Goal: Task Accomplishment & Management: Complete application form

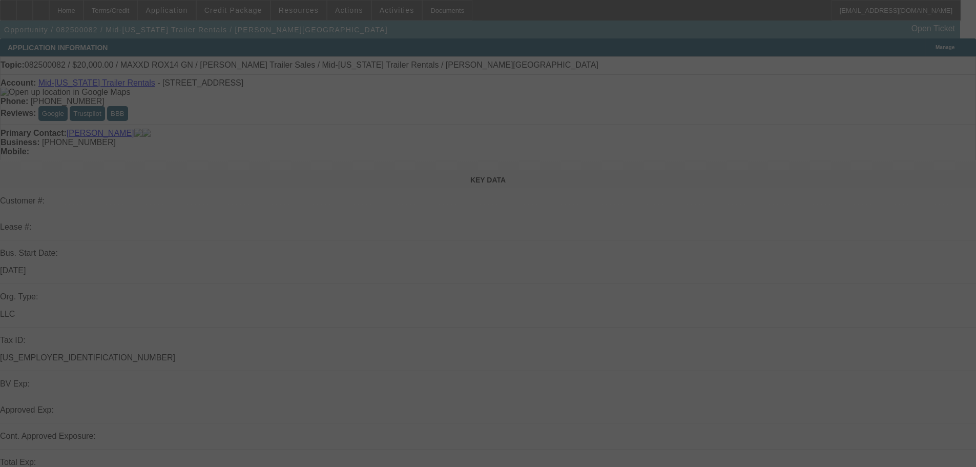
click at [525, 326] on div at bounding box center [488, 233] width 976 height 467
select select "0.2"
select select "2"
select select "0"
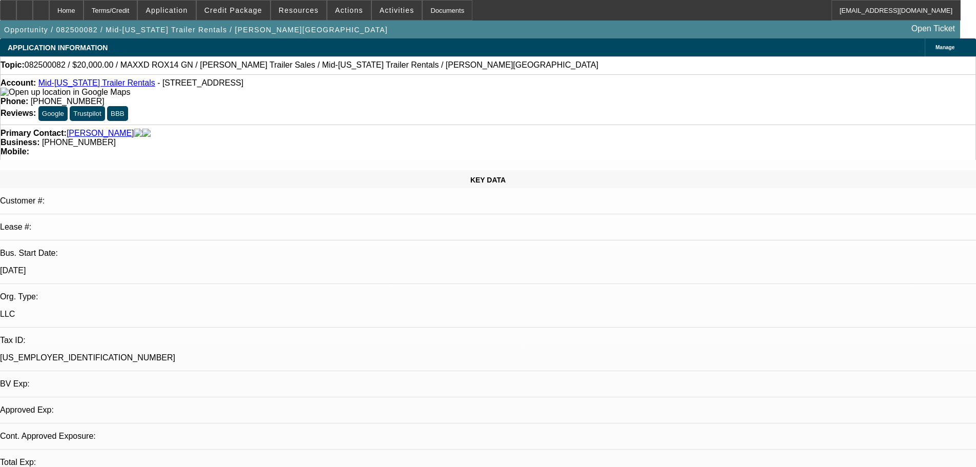
select select "1"
select select "2"
select select "6"
drag, startPoint x: 678, startPoint y: 340, endPoint x: 928, endPoint y: 341, distance: 249.6
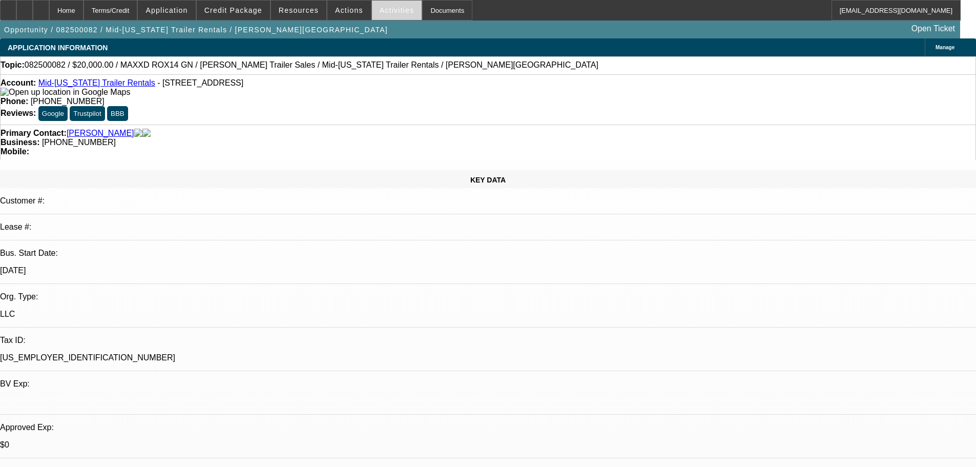
click at [383, 13] on span "Activities" at bounding box center [397, 10] width 35 height 8
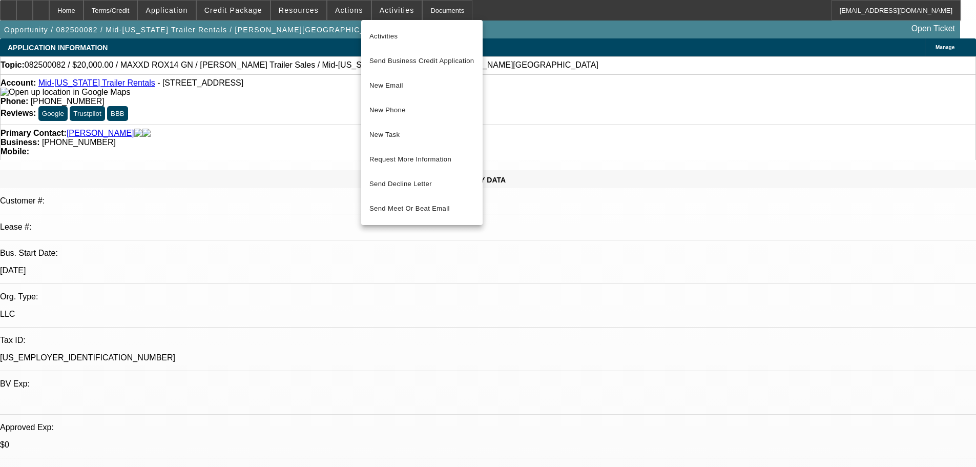
click at [348, 15] on div at bounding box center [488, 233] width 976 height 467
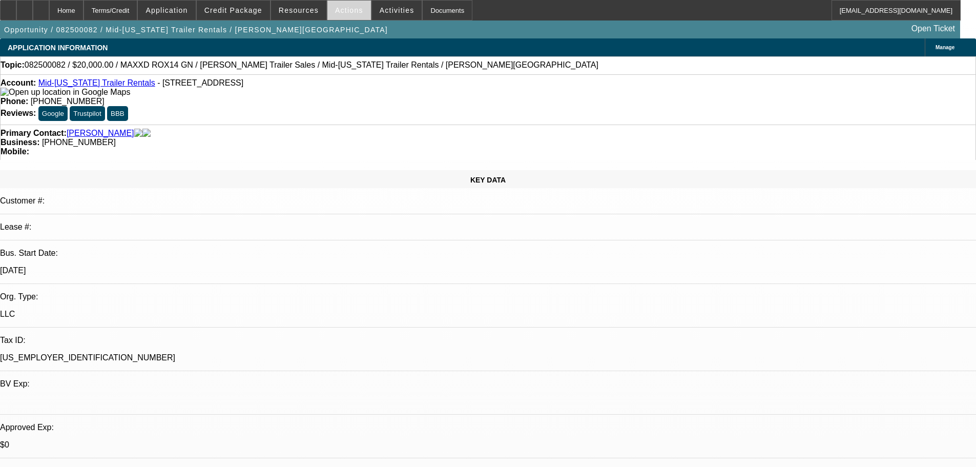
click at [346, 12] on span "Actions" at bounding box center [349, 10] width 28 height 8
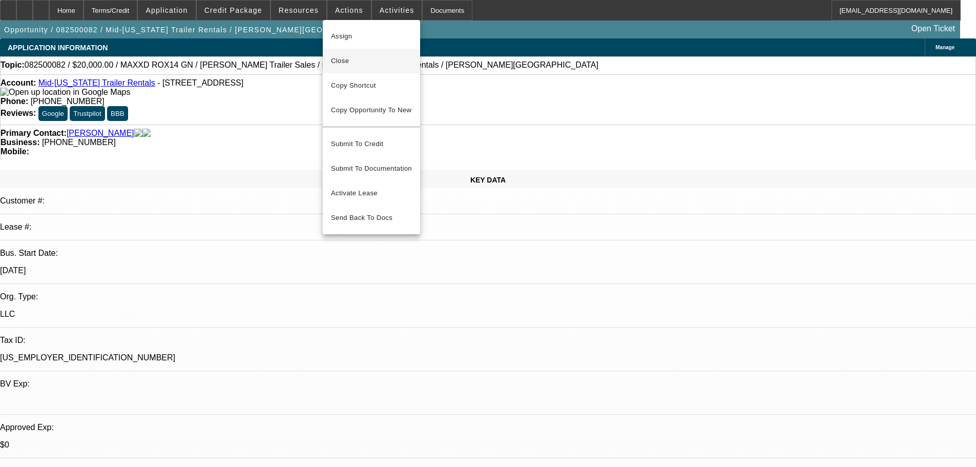
click at [361, 54] on button "Close" at bounding box center [371, 61] width 97 height 25
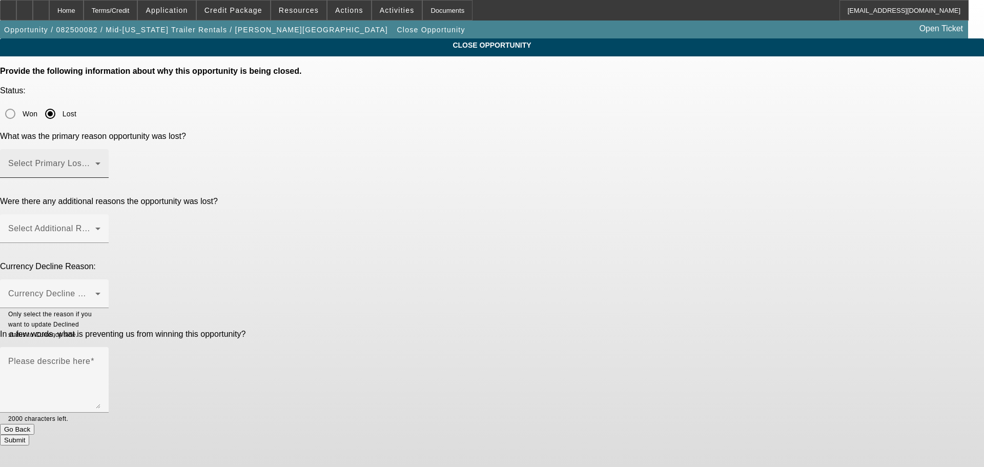
click at [116, 159] on mat-label "Select Primary Lost Reason" at bounding box center [62, 163] width 108 height 9
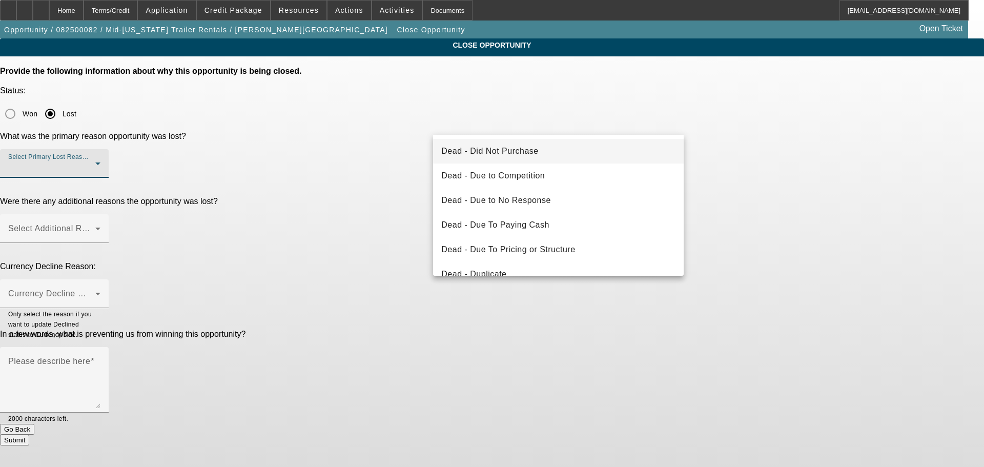
drag, startPoint x: 541, startPoint y: 199, endPoint x: 430, endPoint y: 174, distance: 113.6
click at [540, 199] on span "Dead - Due to No Response" at bounding box center [496, 200] width 110 height 12
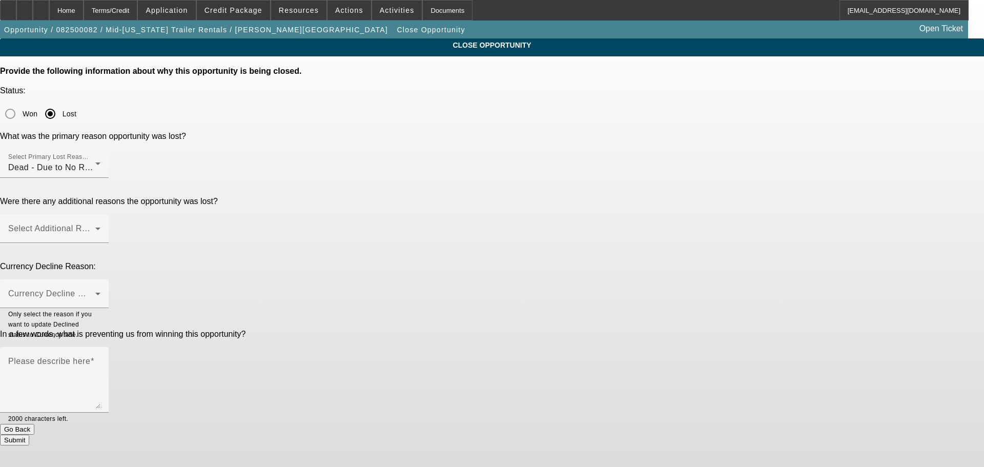
click at [398, 197] on p "Were there any additional reasons the opportunity was lost?" at bounding box center [492, 201] width 984 height 9
click at [95, 227] on span at bounding box center [51, 233] width 87 height 12
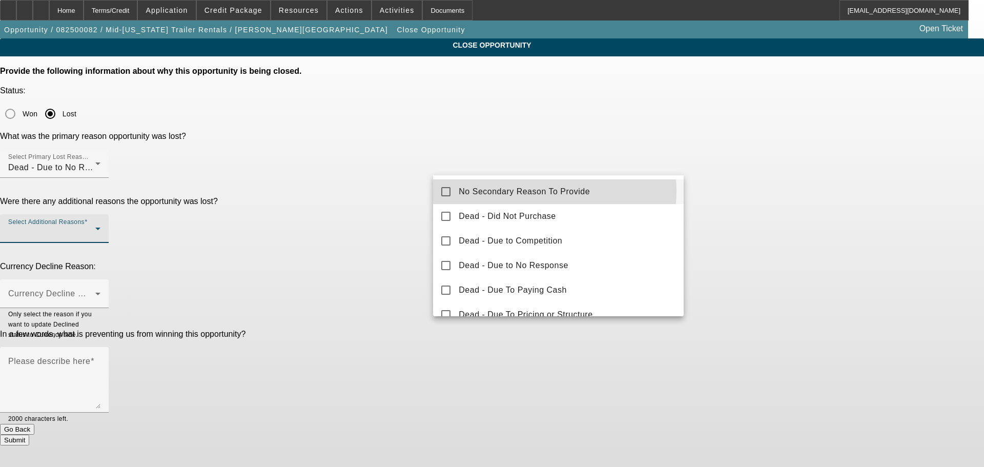
drag, startPoint x: 537, startPoint y: 191, endPoint x: 424, endPoint y: 187, distance: 112.3
click at [504, 191] on span "No Secondary Reason To Provide" at bounding box center [524, 192] width 131 height 12
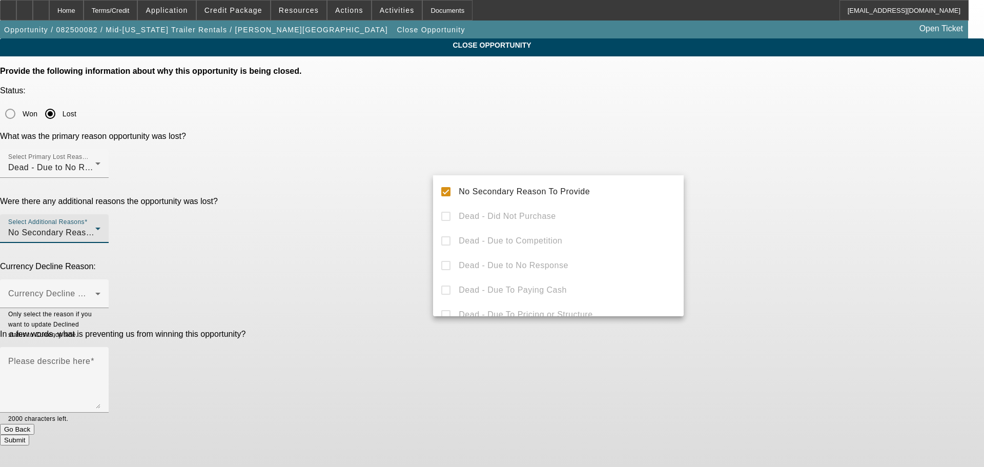
click at [356, 177] on div at bounding box center [492, 233] width 984 height 467
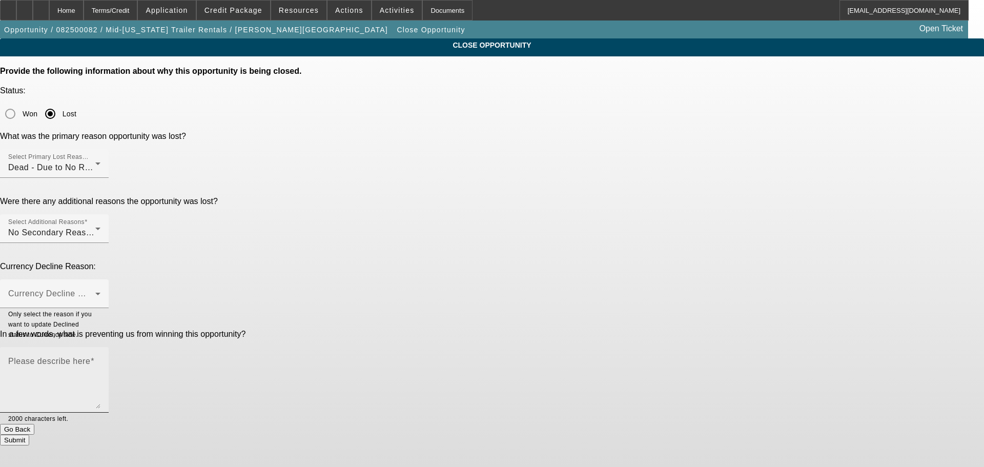
click at [94, 357] on span at bounding box center [92, 361] width 4 height 9
click at [100, 359] on textarea "Please describe here" at bounding box center [54, 383] width 92 height 49
type textarea "Asked rep for additional strengths. Nothing back."
click at [29, 435] on button "Submit" at bounding box center [14, 440] width 29 height 11
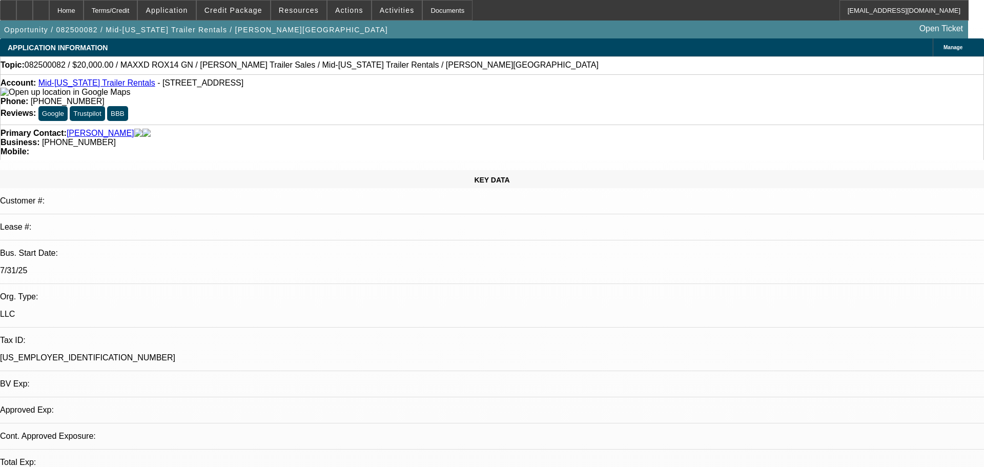
select select "0.2"
select select "2"
select select "0"
select select "6"
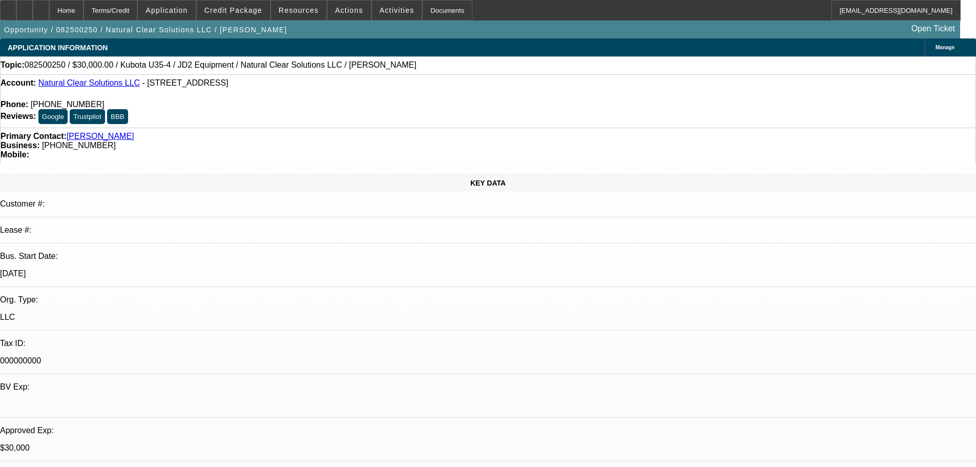
select select "0"
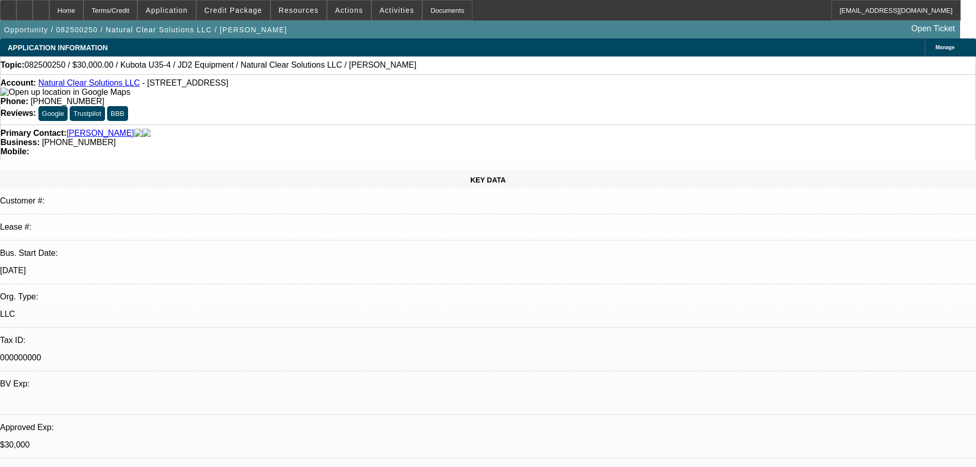
select select "2"
select select "0"
select select "6"
select select "0.15"
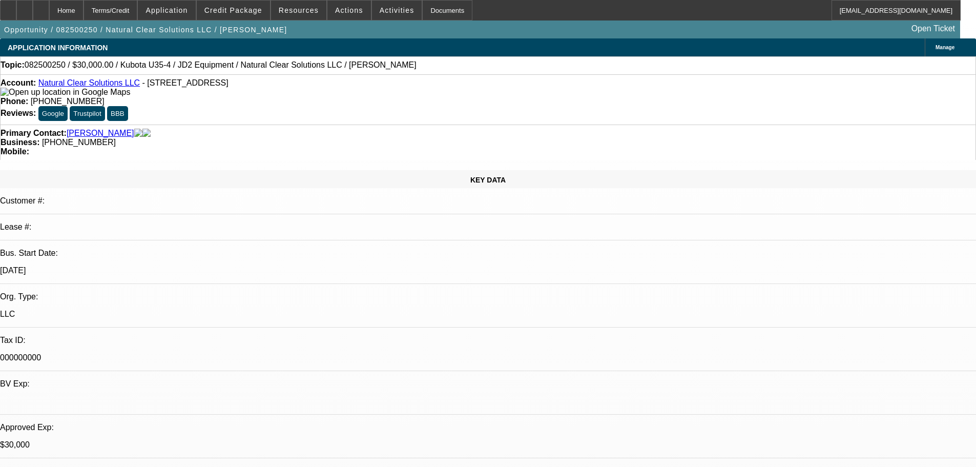
select select "2"
select select "0"
select select "6"
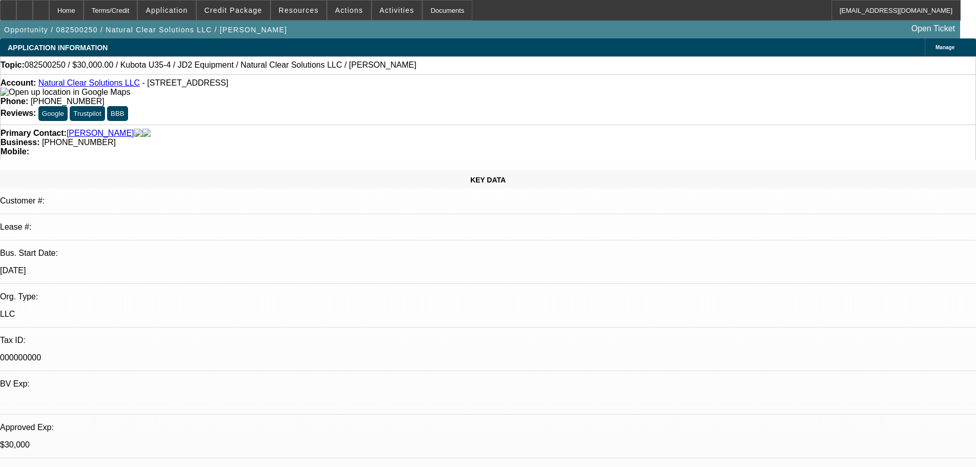
drag, startPoint x: 788, startPoint y: 215, endPoint x: 796, endPoint y: 212, distance: 9.2
drag, startPoint x: 892, startPoint y: 434, endPoint x: 743, endPoint y: 434, distance: 148.6
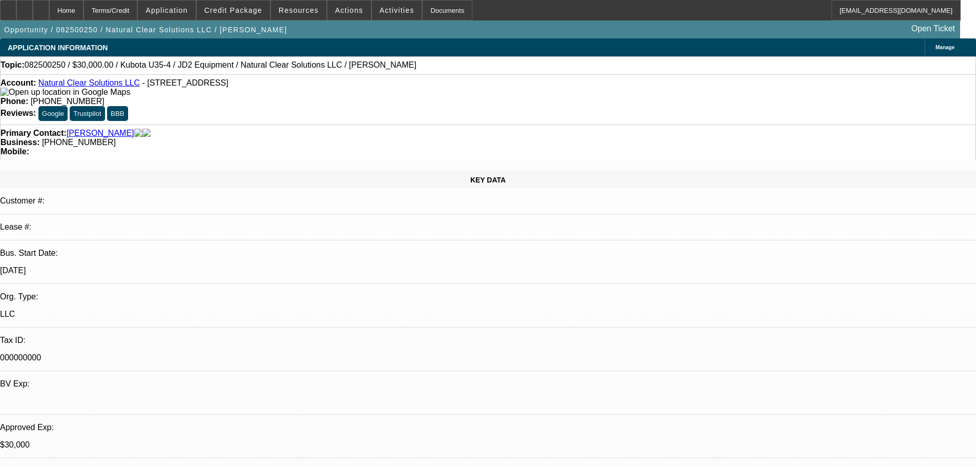
copy tr "michael-brown@gocurrency.com"
drag, startPoint x: 826, startPoint y: 93, endPoint x: 815, endPoint y: 99, distance: 12.8
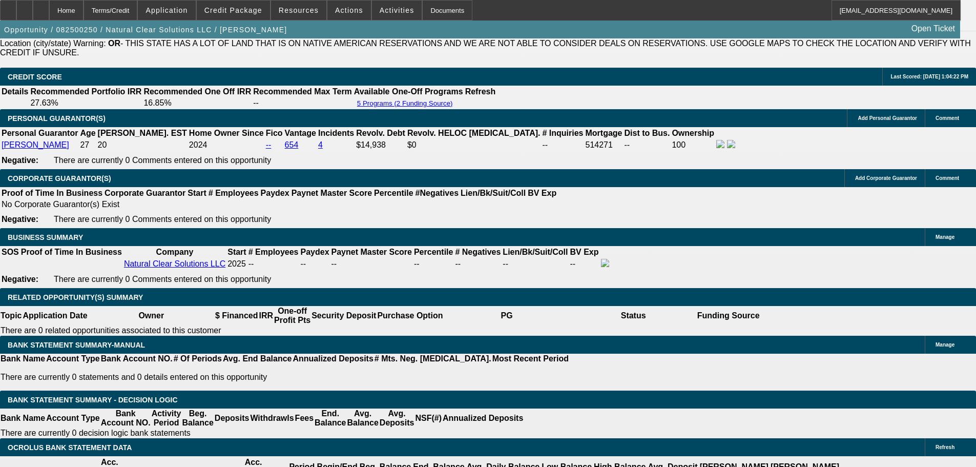
scroll to position [1537, 0]
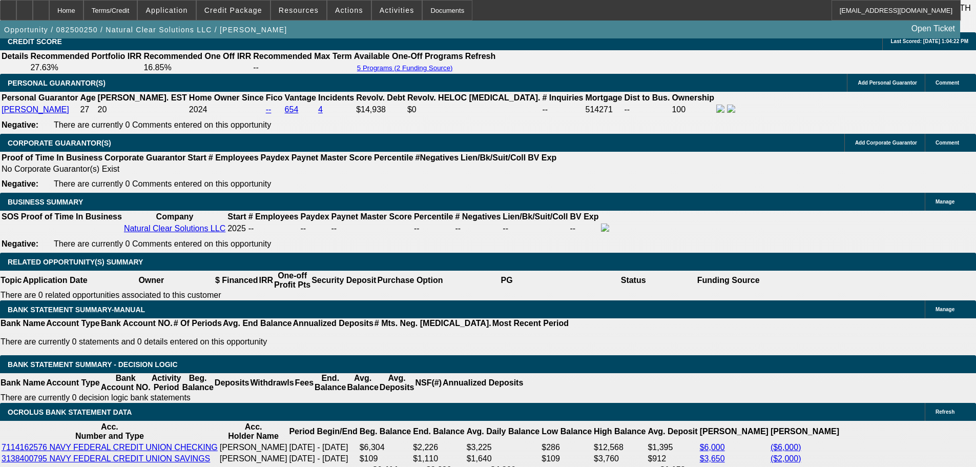
drag, startPoint x: 785, startPoint y: 169, endPoint x: 788, endPoint y: 201, distance: 32.5
radio input "true"
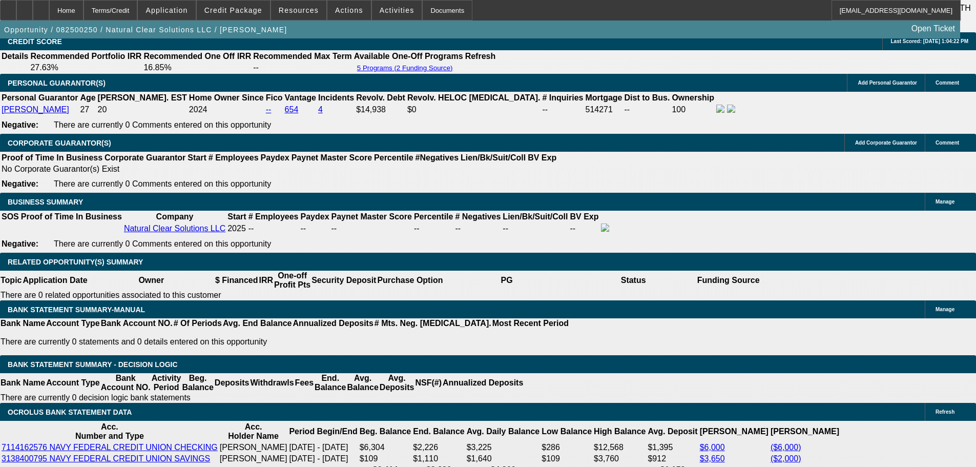
type textarea "SE to Michael. FU in 1 week if no update."
radio input "true"
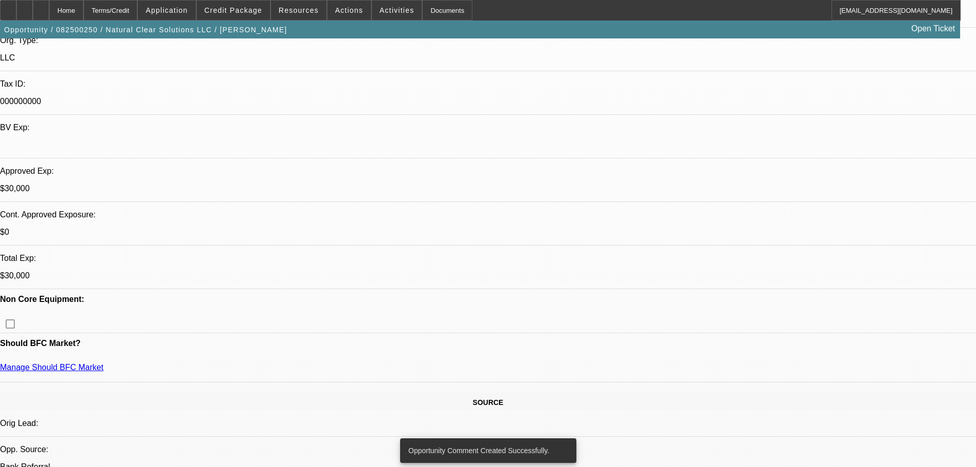
scroll to position [0, 0]
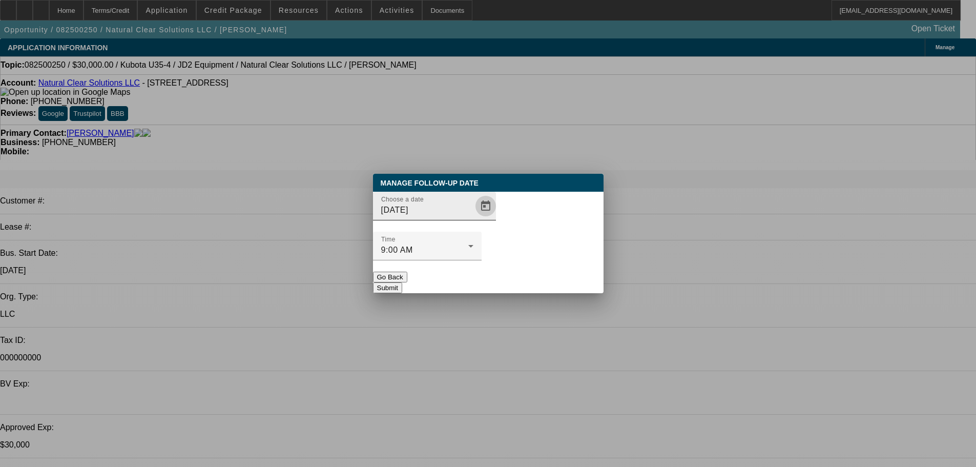
click at [474, 218] on span "Open calendar" at bounding box center [486, 206] width 25 height 25
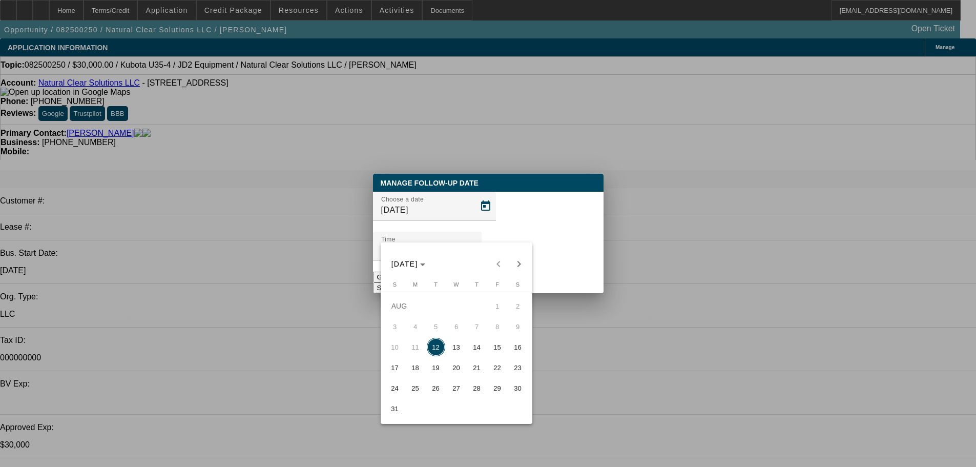
click at [439, 367] on span "19" at bounding box center [436, 367] width 18 height 18
type input "8/19/2025"
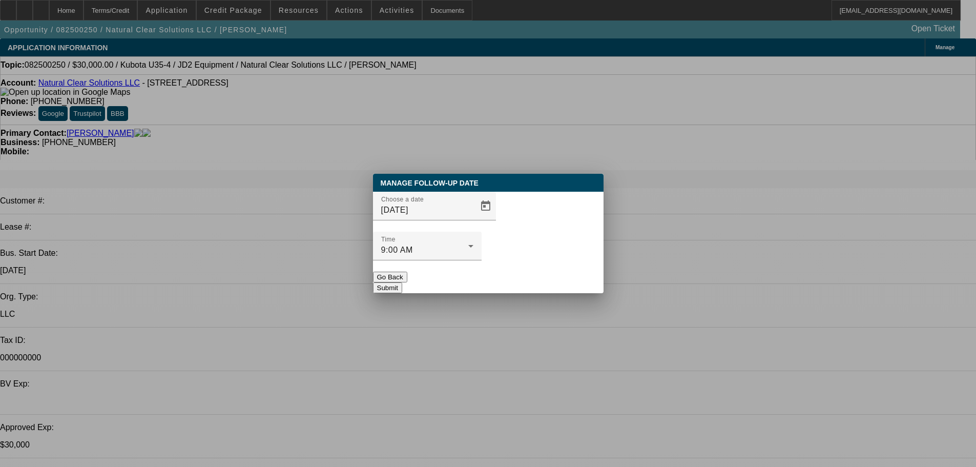
click at [482, 260] on div at bounding box center [427, 265] width 109 height 11
click at [402, 282] on button "Submit" at bounding box center [387, 287] width 29 height 11
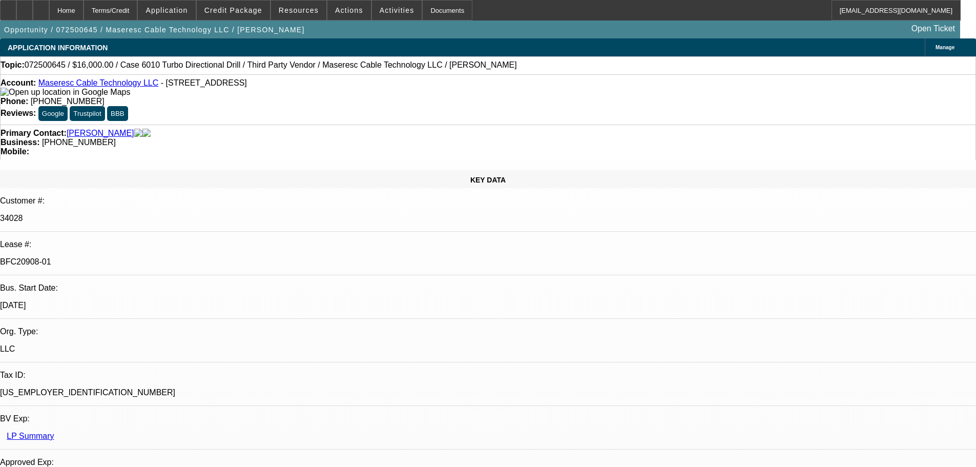
select select "0"
select select "2"
select select "0"
select select "6"
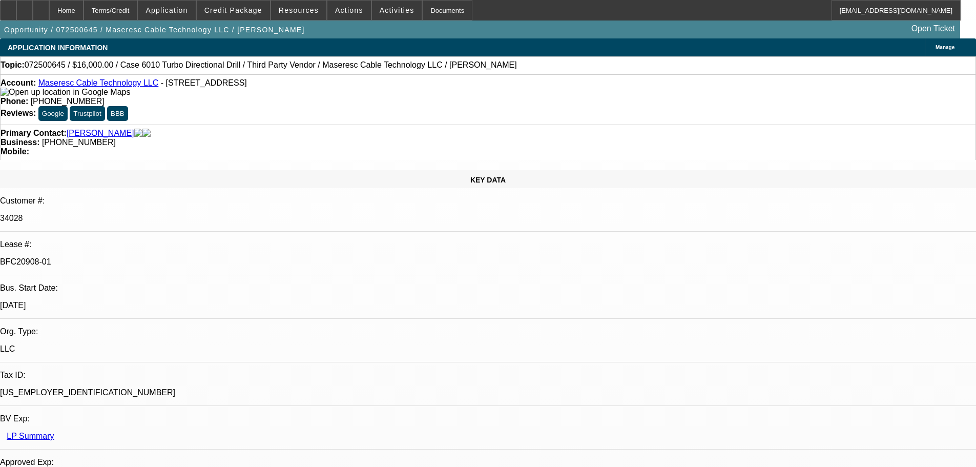
select select "0"
select select "2"
select select "0"
select select "6"
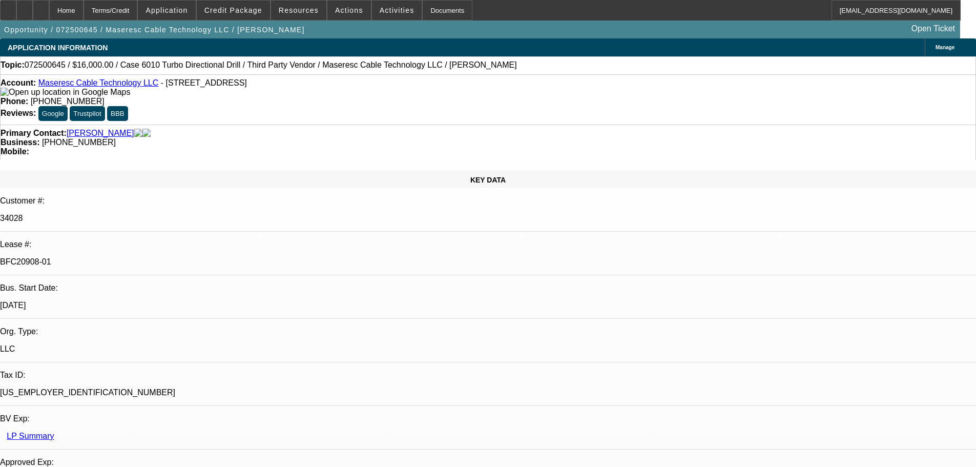
select select "0"
select select "2"
select select "0"
select select "6"
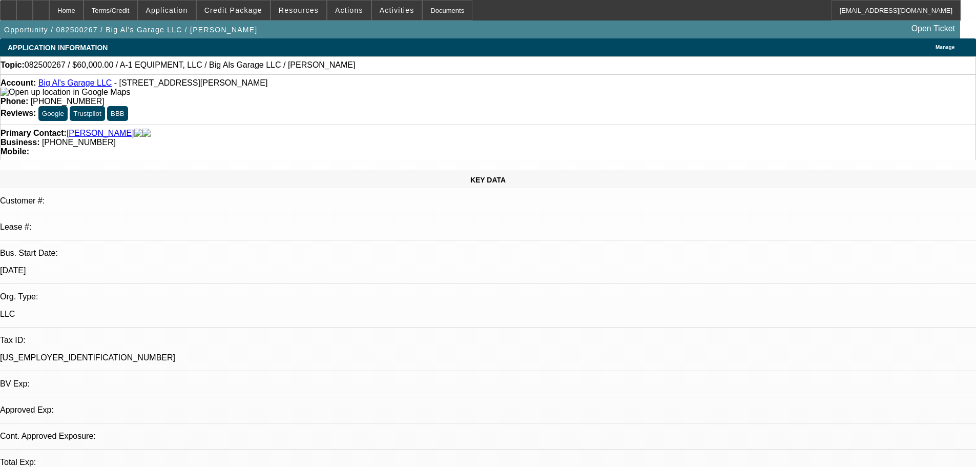
select select "0"
select select "2"
select select "0"
select select "6"
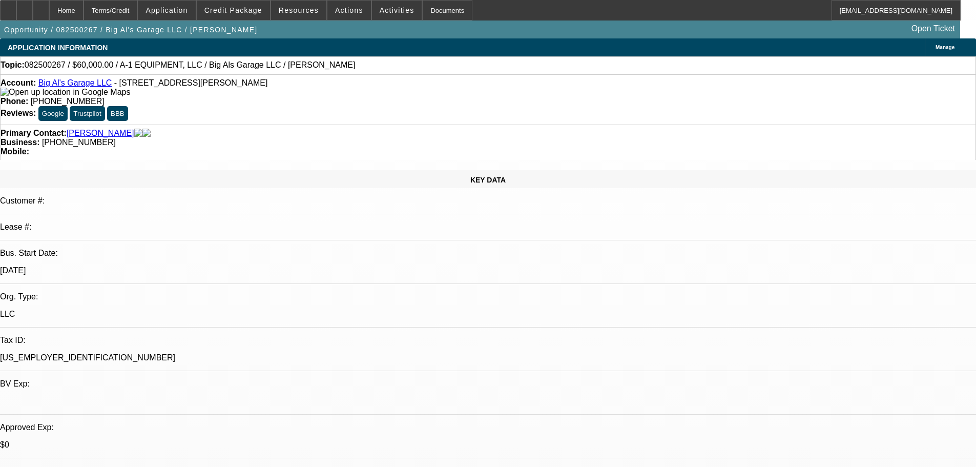
click at [76, 85] on link "Big Al's Garage LLC" at bounding box center [75, 82] width 74 height 9
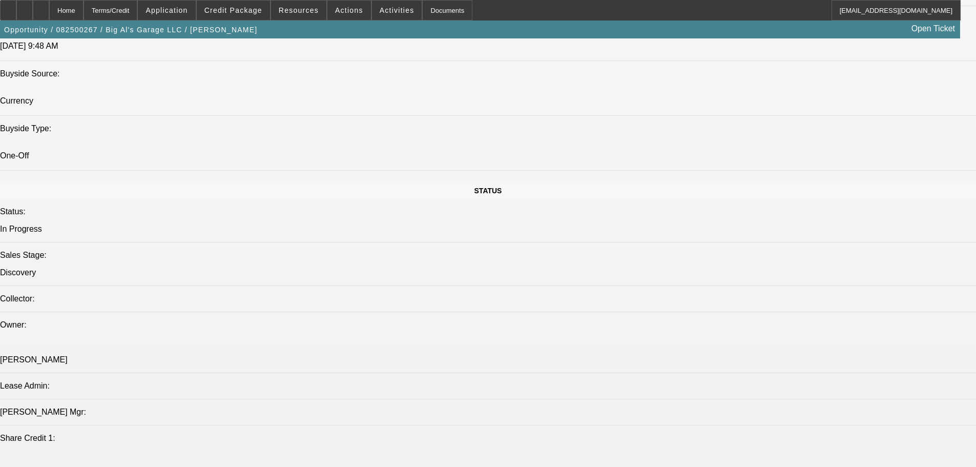
scroll to position [1025, 0]
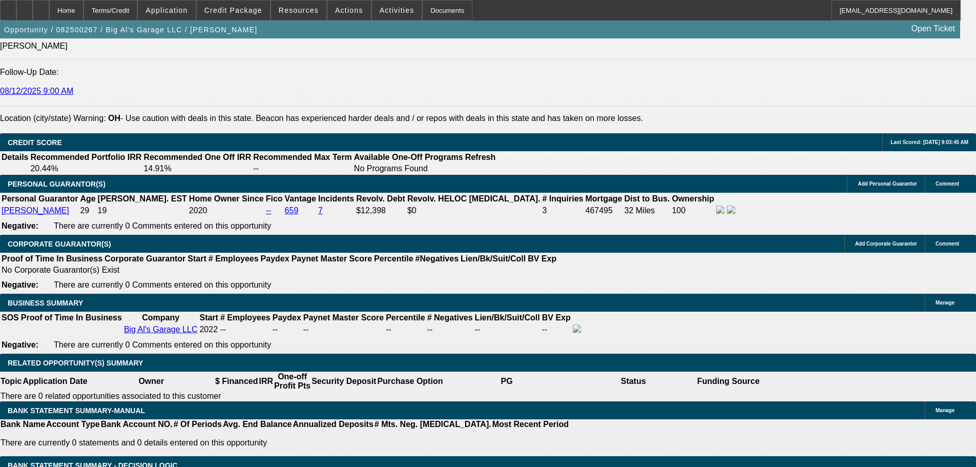
scroll to position [1452, 0]
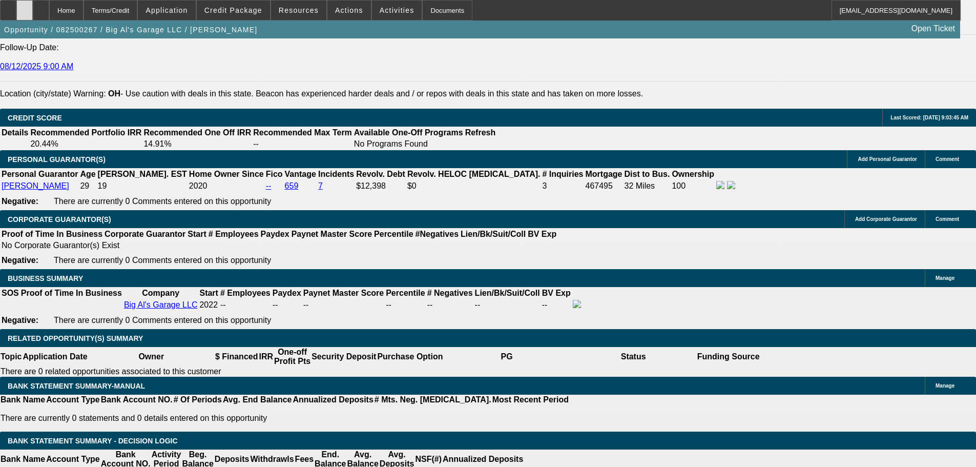
click at [33, 8] on div at bounding box center [24, 10] width 16 height 20
click at [249, 10] on span "Credit Package" at bounding box center [233, 10] width 58 height 8
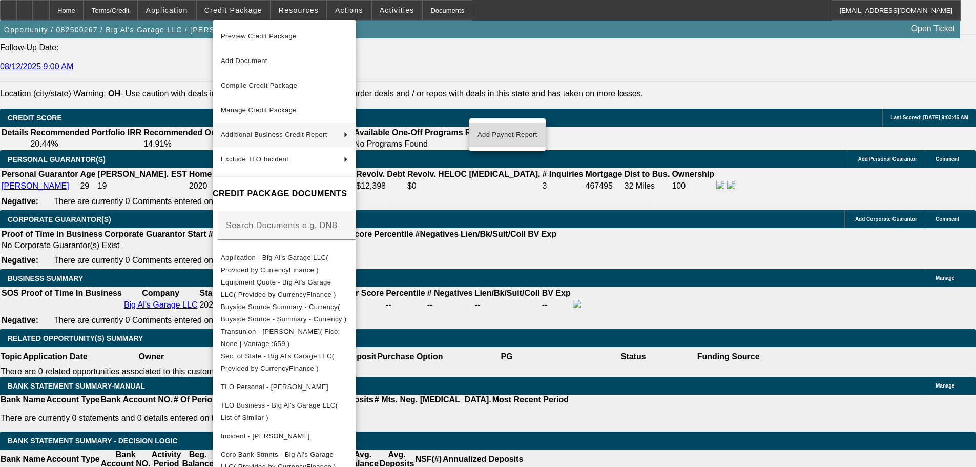
click at [504, 142] on button "Add Paynet Report" at bounding box center [507, 134] width 76 height 25
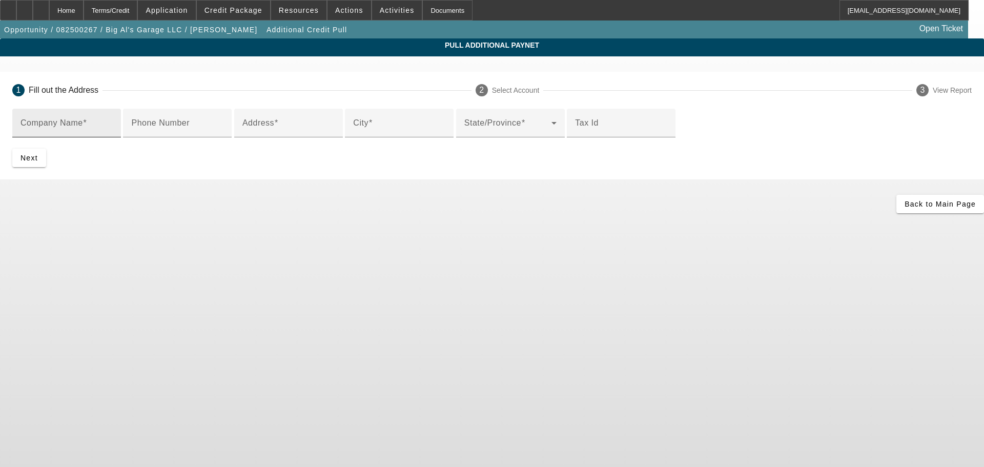
click at [113, 136] on div "Company Name" at bounding box center [66, 123] width 92 height 29
click at [113, 124] on input "Company Name" at bounding box center [66, 127] width 92 height 12
paste input "A-1 EQUIPMENT, LLC"
type input "A-1 EQUIPMENT, LLC"
click at [335, 133] on input "Address" at bounding box center [288, 127] width 92 height 12
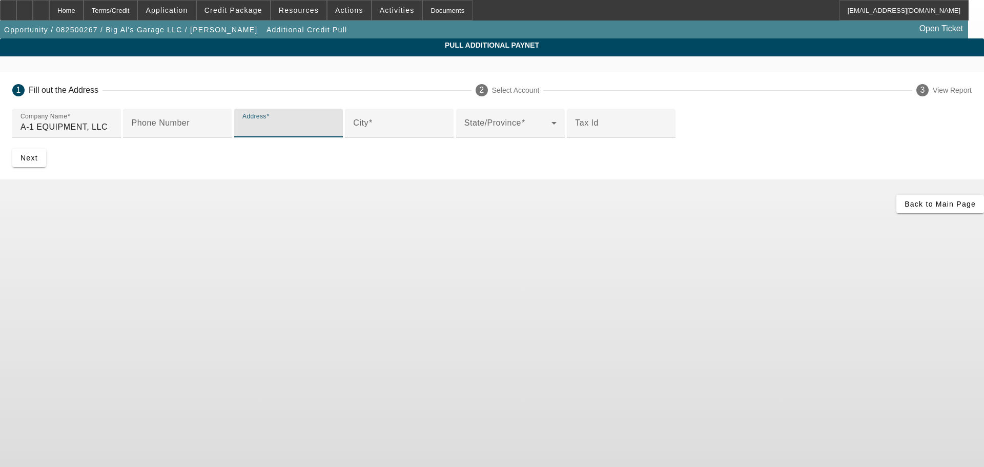
paste input "2540 W 1100 S, Williamsburg, IN, 47393,"
drag, startPoint x: 279, startPoint y: 208, endPoint x: 315, endPoint y: 211, distance: 35.5
click at [315, 133] on input "2540 W 1100 S, Williamsburg, IN, 47393" at bounding box center [288, 127] width 92 height 12
type input "2540 W 1100 S, Williamsburg, IN, 47393"
click at [353, 133] on input "City" at bounding box center [399, 127] width 92 height 12
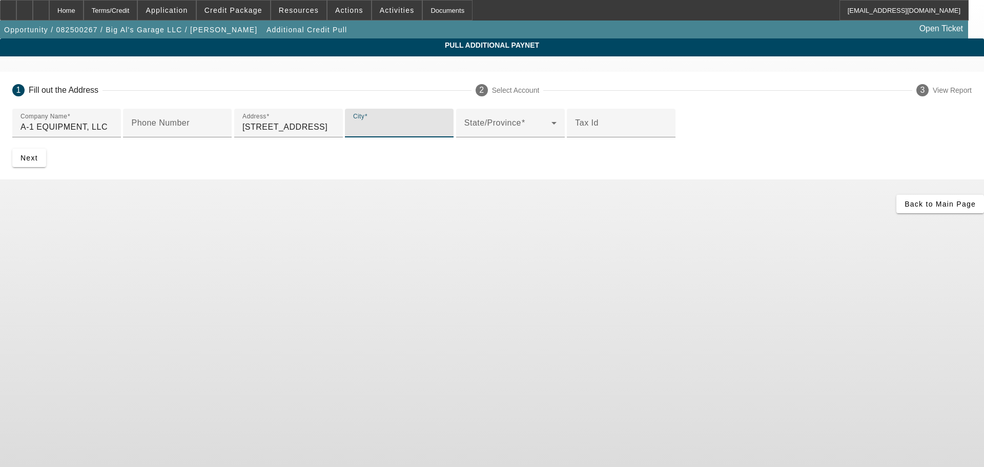
paste input "Williamsburg"
type input "Williamsburg"
click at [464, 133] on span at bounding box center [507, 127] width 87 height 12
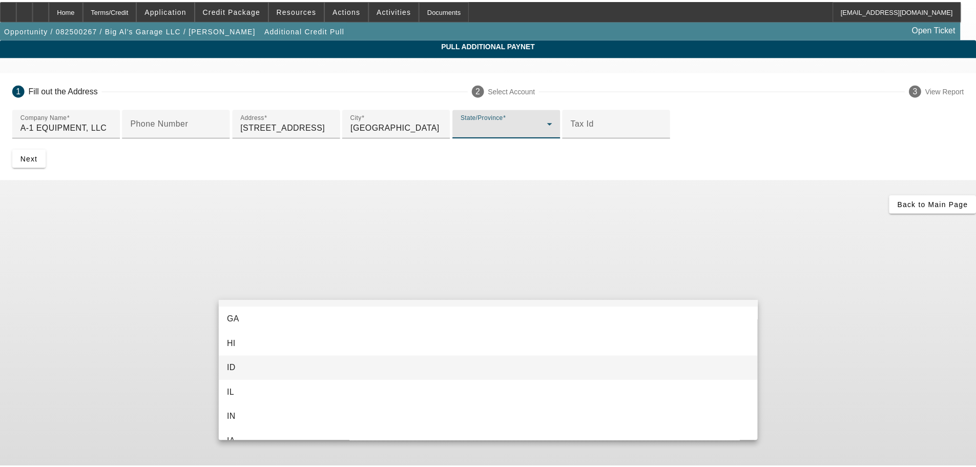
scroll to position [269, 0]
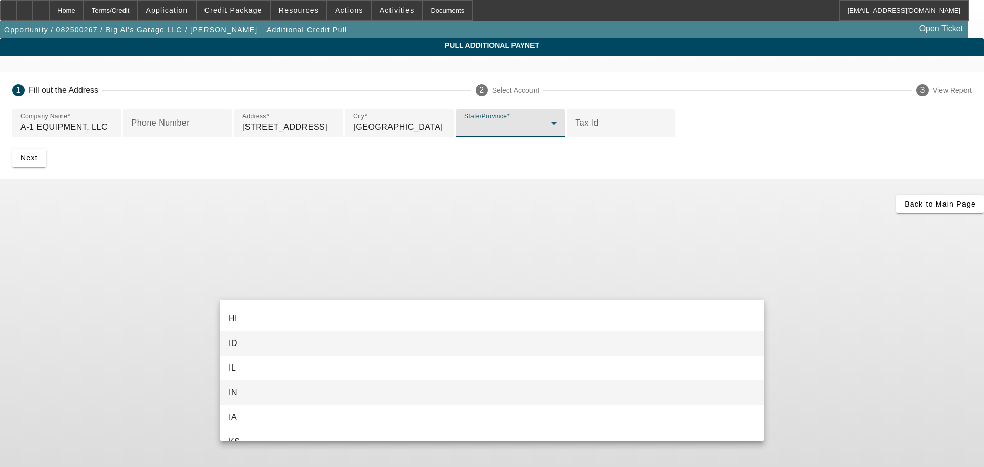
click at [245, 388] on mat-option "IN" at bounding box center [491, 392] width 543 height 25
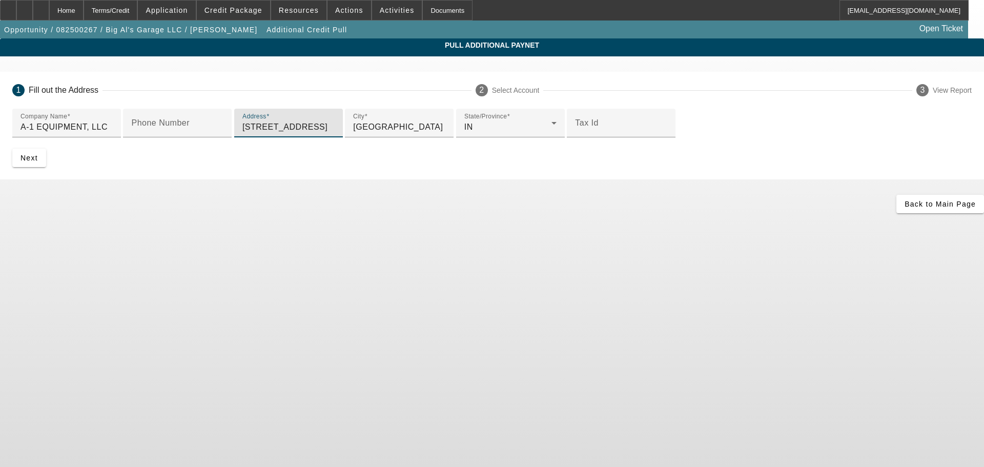
drag, startPoint x: 279, startPoint y: 207, endPoint x: 397, endPoint y: 208, distance: 118.4
click at [335, 133] on input "2540 W 1100 S, Williamsburg, IN, 47393" at bounding box center [288, 127] width 92 height 12
type input "2540 W 1100 S"
click at [38, 162] on span "Next" at bounding box center [28, 158] width 17 height 8
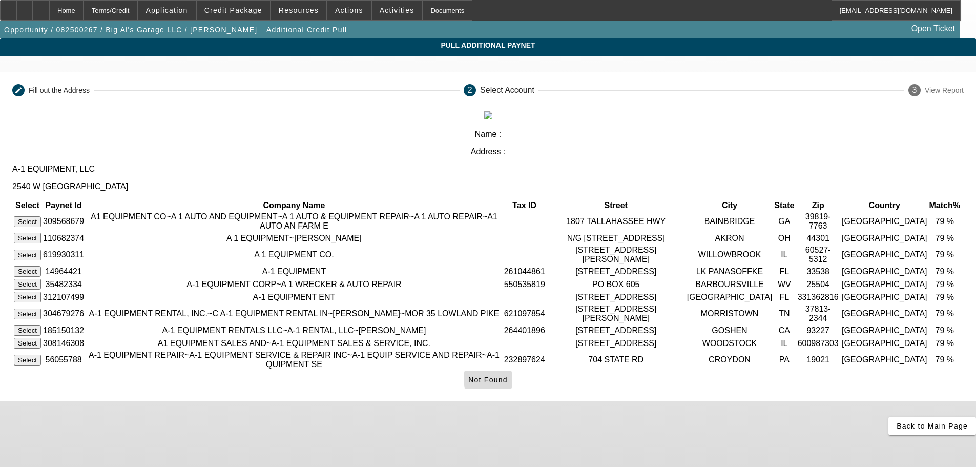
click at [508, 384] on span "Not Found" at bounding box center [487, 380] width 39 height 8
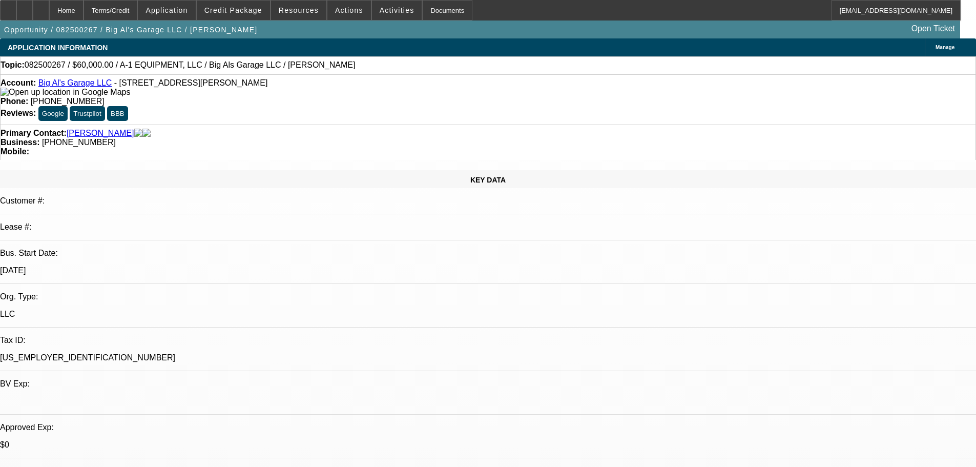
select select "0"
select select "2"
select select "0"
select select "6"
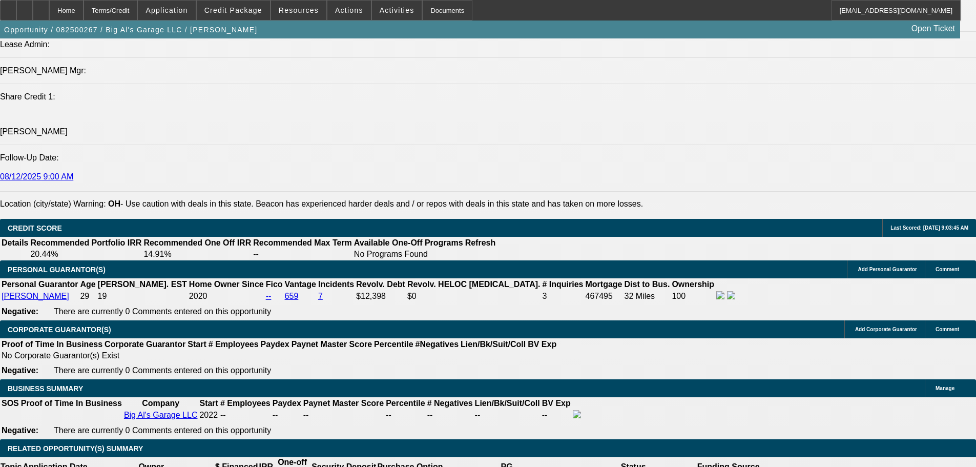
scroll to position [1367, 0]
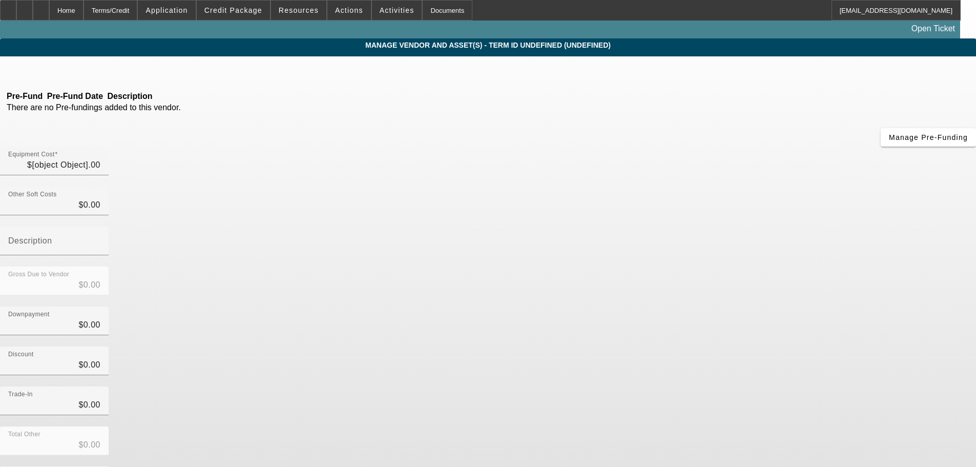
type input "$60,000.00"
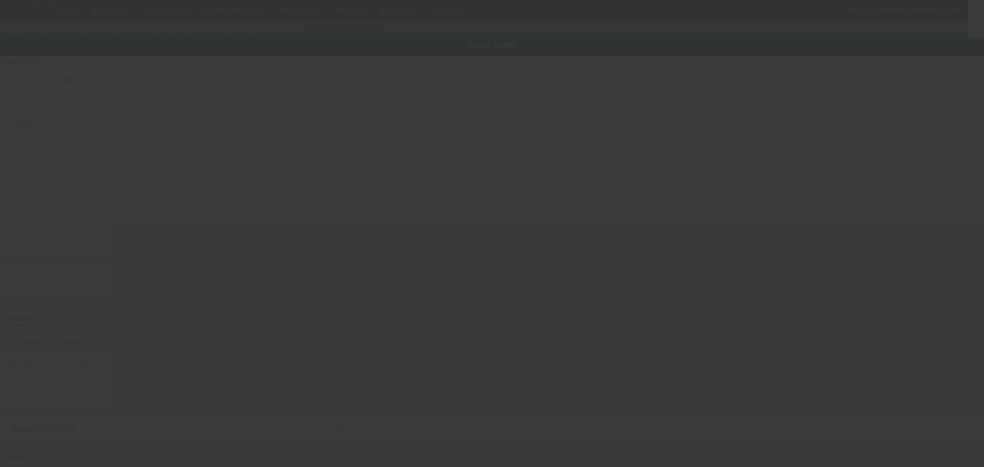
type input "8854 Pippin Rd"
type input "Cincinnati"
type input "45251"
type input "Hamilton"
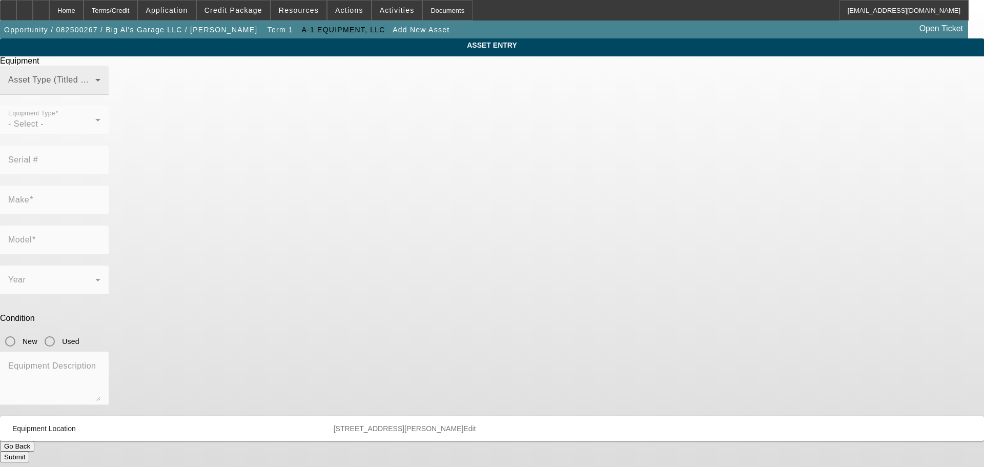
click at [95, 90] on span at bounding box center [51, 84] width 87 height 12
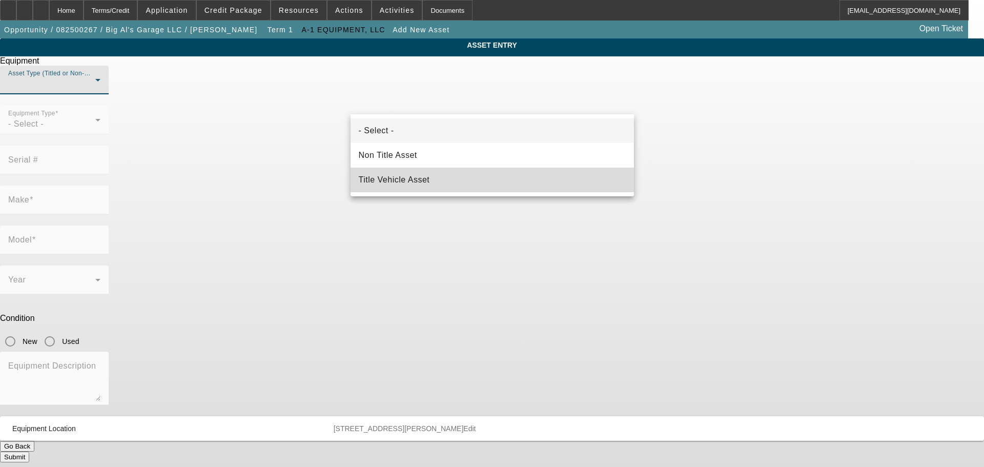
click at [458, 178] on mat-option "Title Vehicle Asset" at bounding box center [492, 180] width 283 height 25
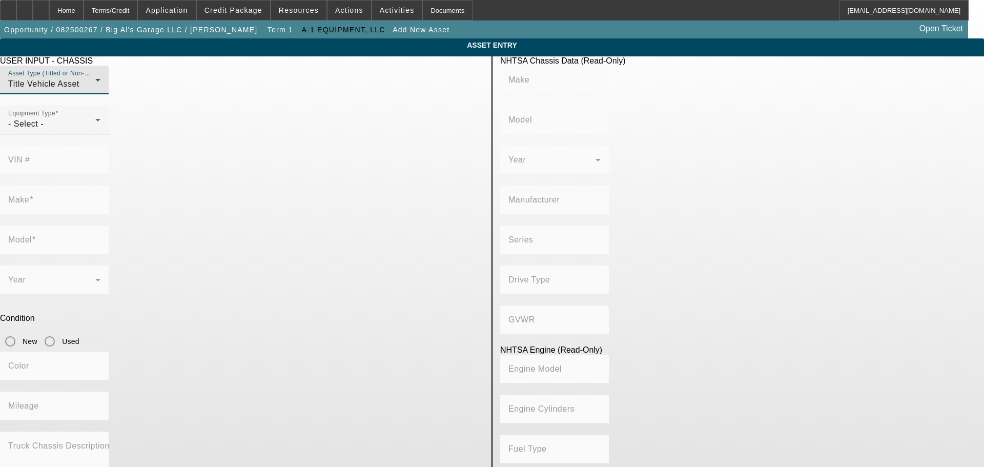
click at [95, 90] on div "Title Vehicle Asset" at bounding box center [51, 84] width 87 height 12
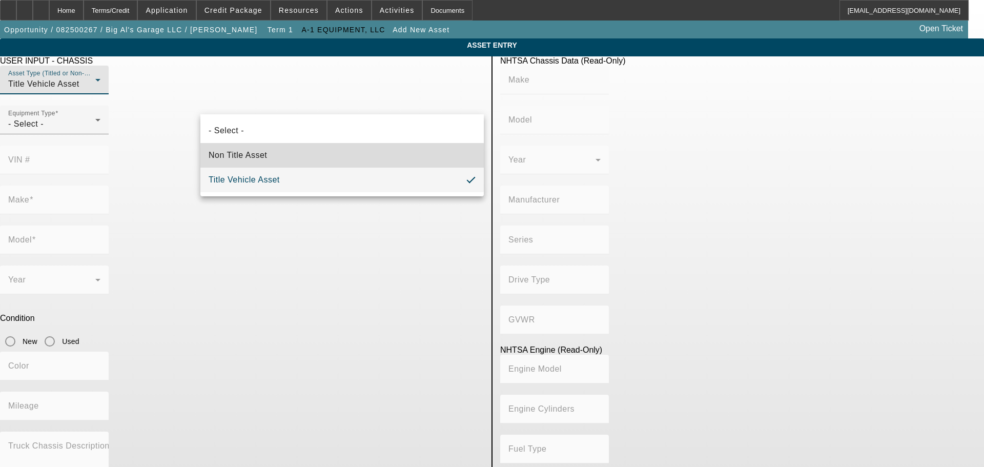
click at [302, 157] on mat-option "Non Title Asset" at bounding box center [341, 155] width 283 height 25
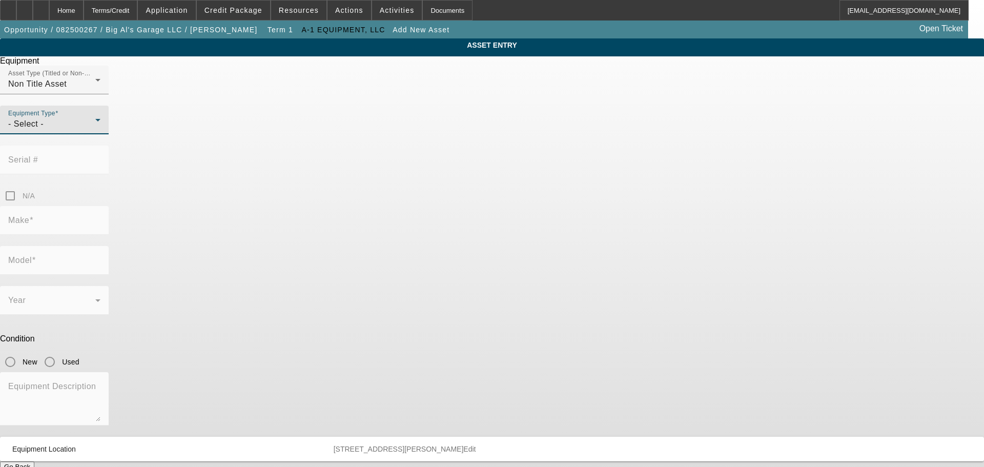
click at [95, 130] on div "- Select -" at bounding box center [51, 124] width 87 height 12
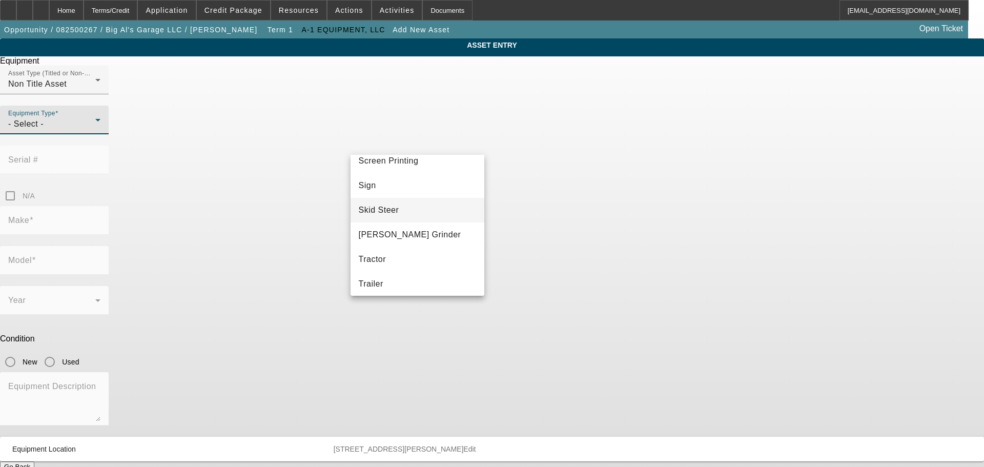
scroll to position [310, 0]
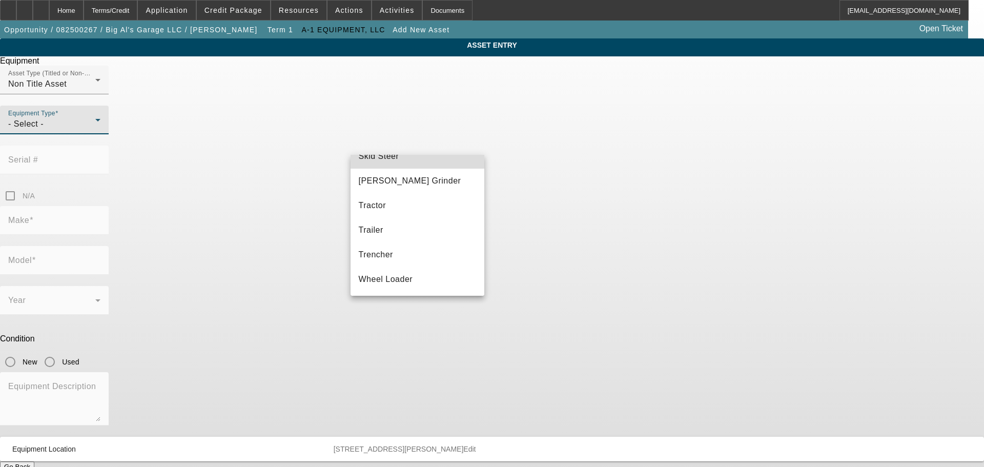
click at [419, 163] on mat-option "Skid Steer" at bounding box center [418, 156] width 134 height 25
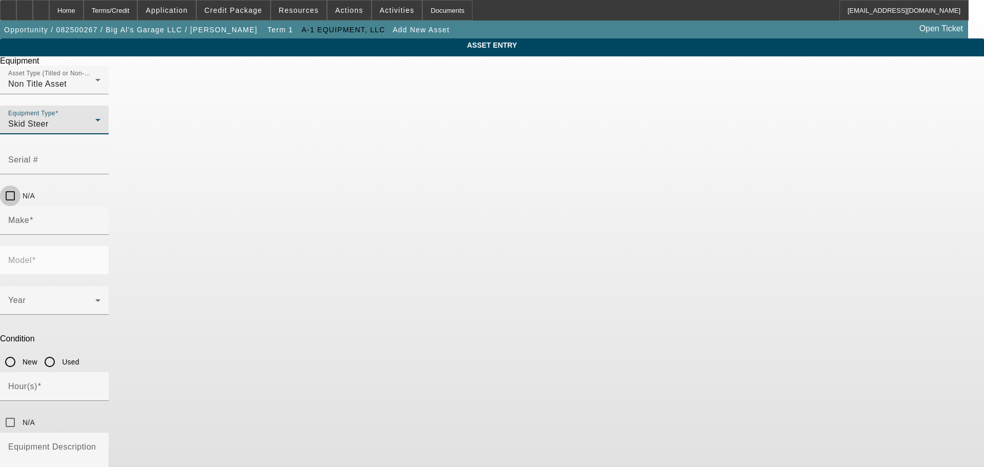
click at [20, 186] on input "N/A" at bounding box center [10, 196] width 20 height 20
checkbox input "true"
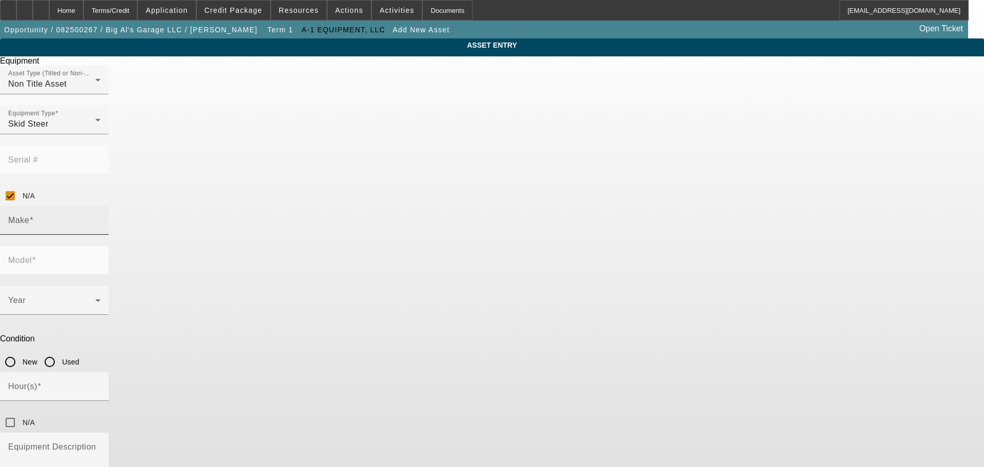
click at [100, 218] on input "Make" at bounding box center [54, 224] width 92 height 12
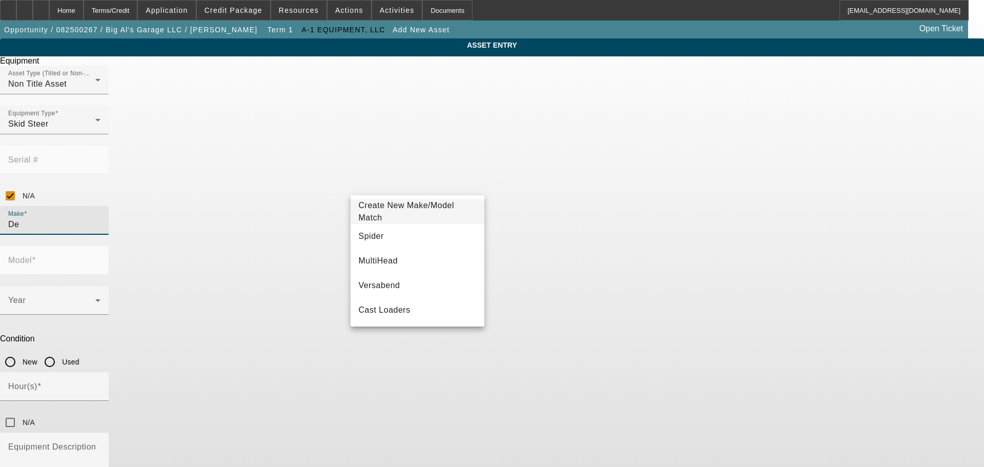
type input "D"
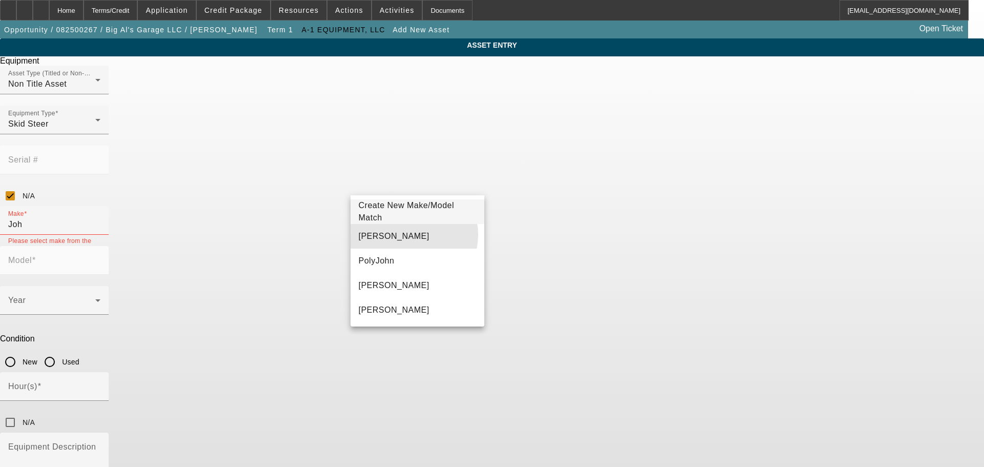
click at [410, 235] on mat-option "John Deere" at bounding box center [418, 236] width 134 height 25
type input "John Deere"
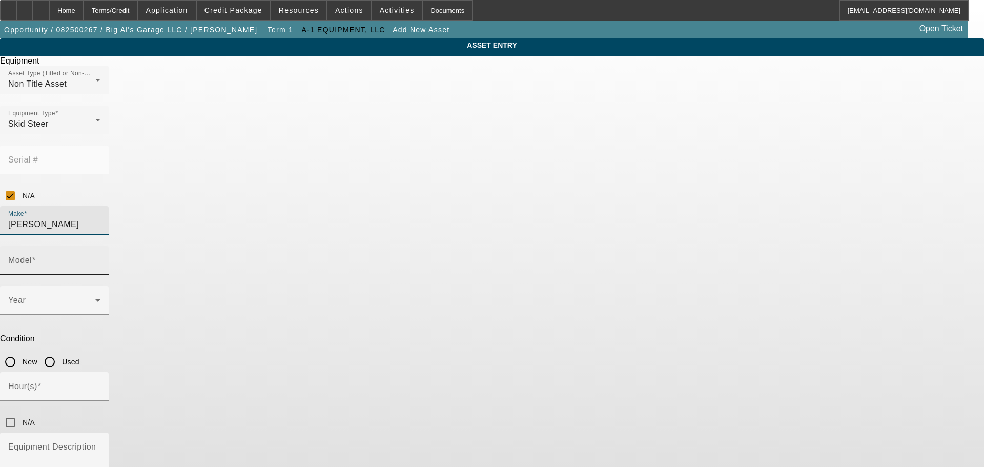
click at [100, 258] on input "Model" at bounding box center [54, 264] width 92 height 12
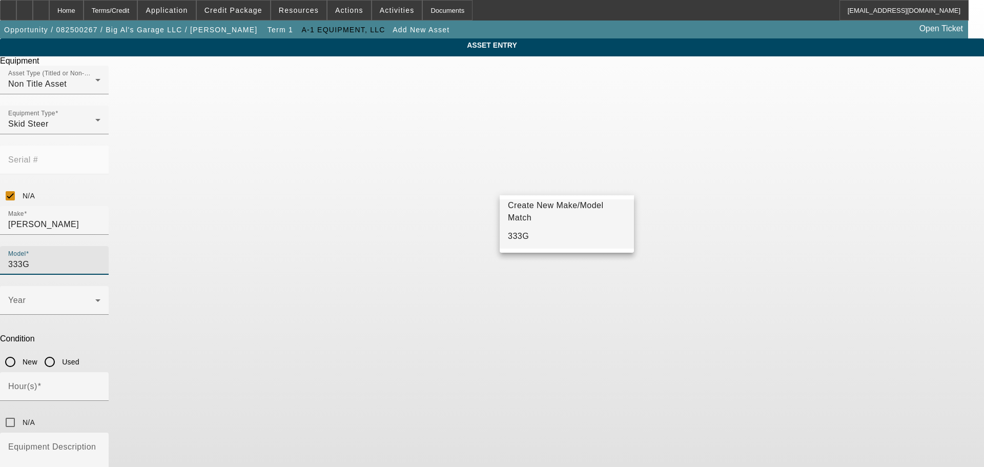
type input "333G"
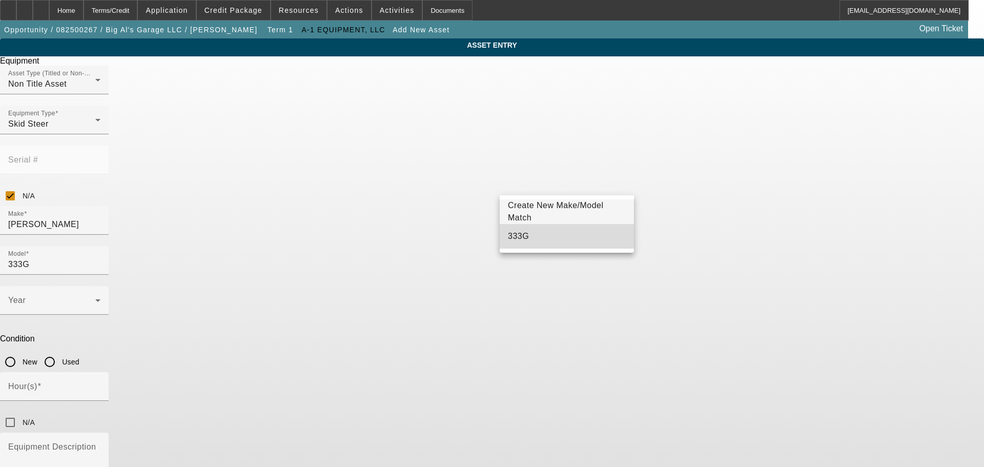
click at [553, 241] on mat-option "333G" at bounding box center [567, 236] width 134 height 25
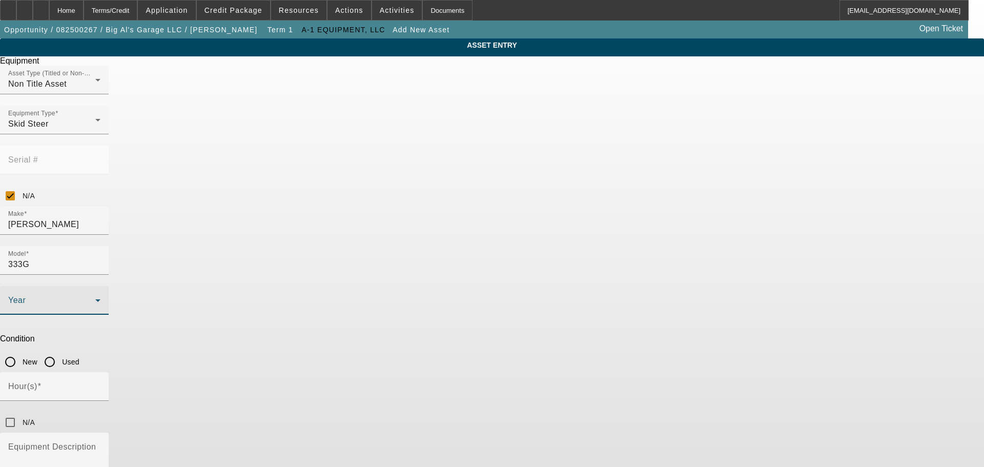
click at [104, 294] on icon at bounding box center [98, 300] width 12 height 12
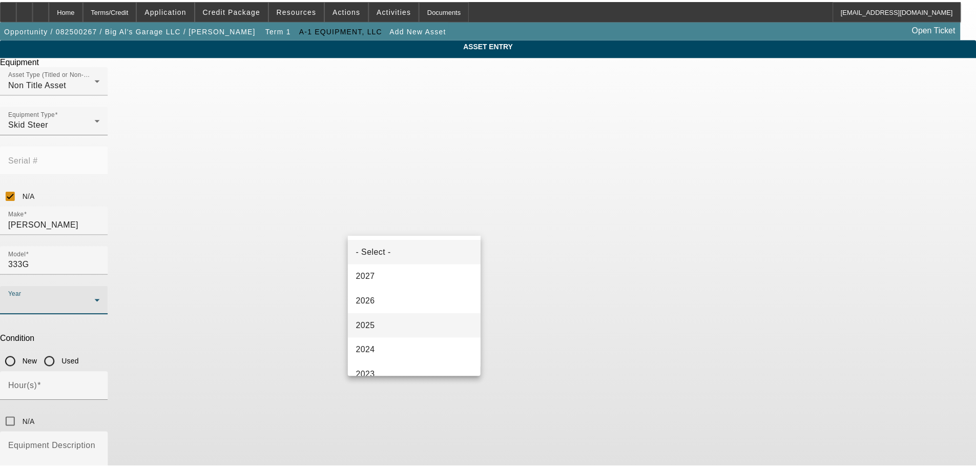
scroll to position [86, 0]
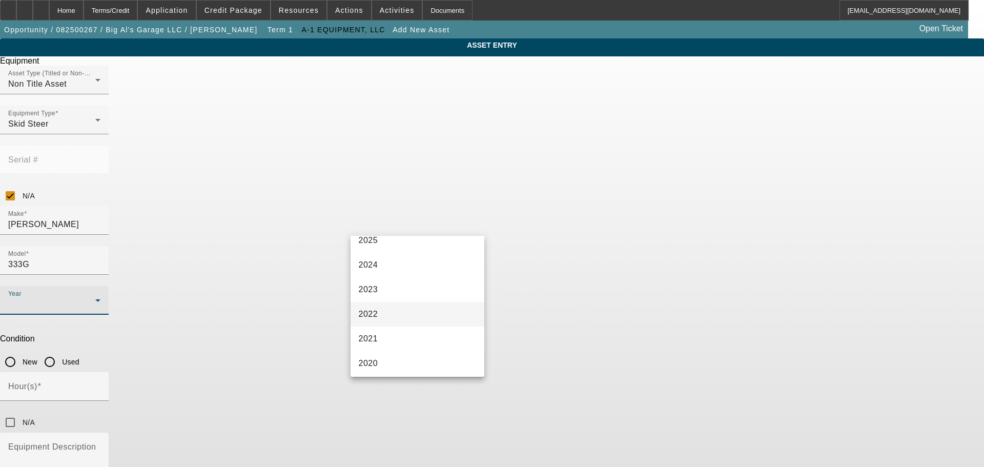
drag, startPoint x: 373, startPoint y: 310, endPoint x: 466, endPoint y: 305, distance: 93.4
click at [373, 310] on span "2022" at bounding box center [368, 314] width 19 height 12
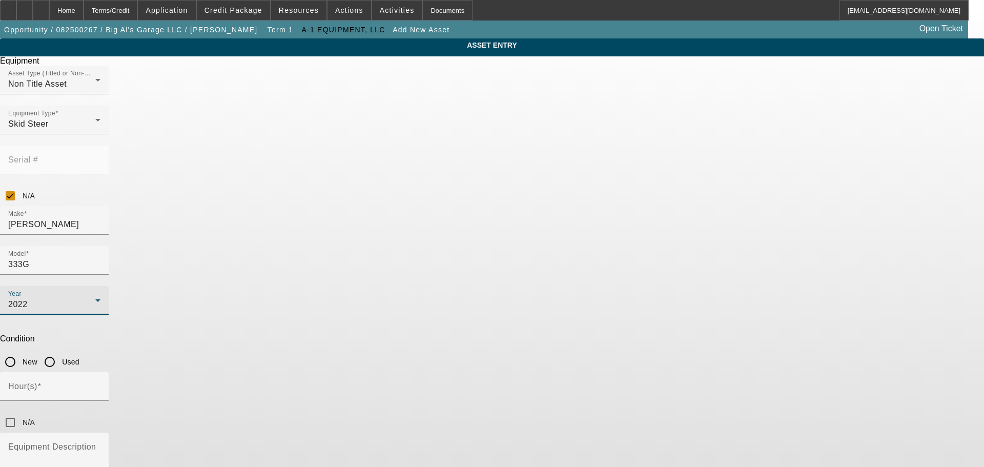
click at [60, 352] on input "Used" at bounding box center [49, 362] width 20 height 20
radio input "true"
click at [20, 412] on input "N/A" at bounding box center [10, 422] width 20 height 20
checkbox input "true"
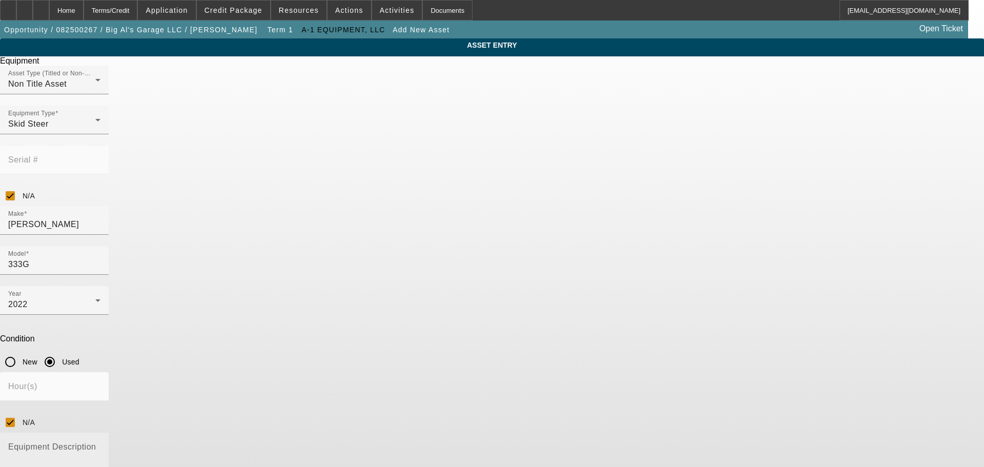
click at [96, 442] on mat-label "Equipment Description" at bounding box center [52, 446] width 88 height 9
click at [100, 445] on textarea "Equipment Description" at bounding box center [54, 463] width 92 height 37
paste textarea "the machine is currently getting an updated bucket cylinder. The other enhancem…"
type textarea "the machine is currently getting an updated bucket cylinder. The other enhancem…"
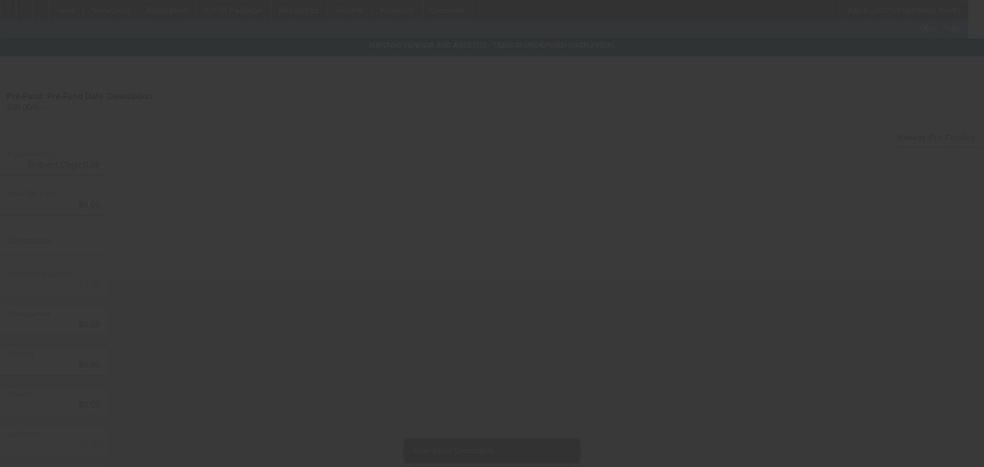
type input "$60,000.00"
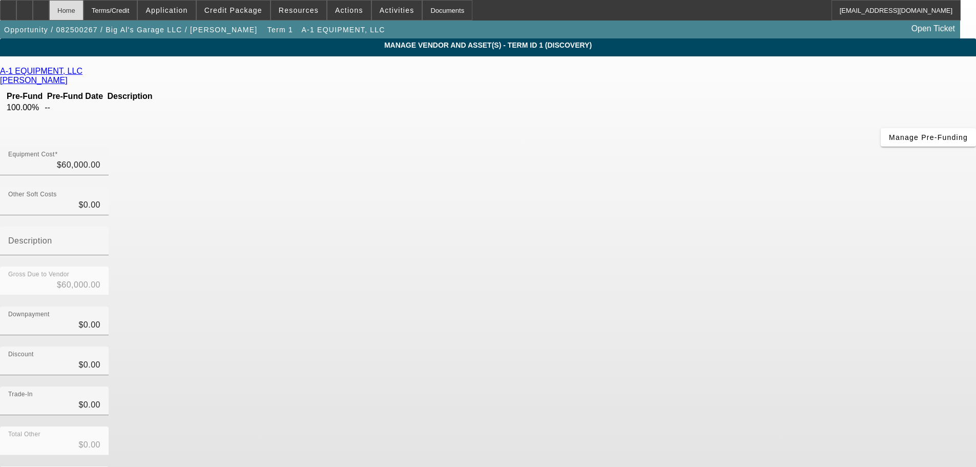
click at [84, 9] on div "Home" at bounding box center [66, 10] width 34 height 20
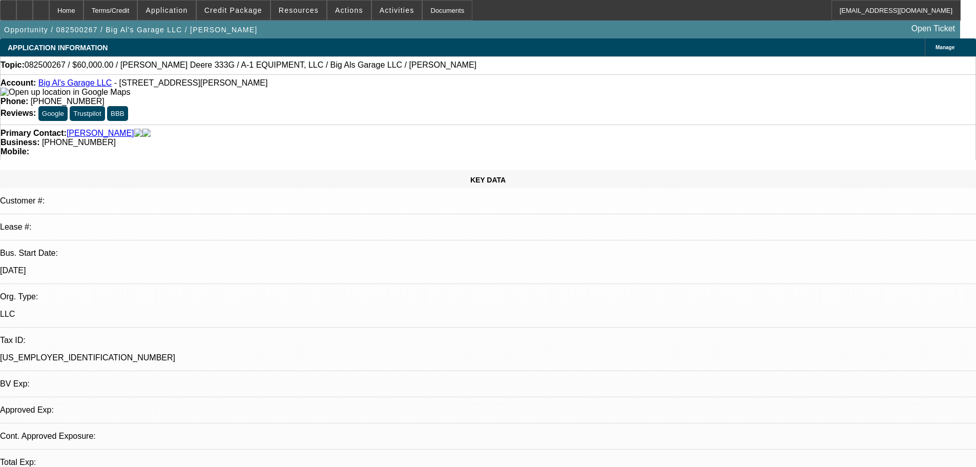
select select "0"
select select "2"
select select "0"
select select "6"
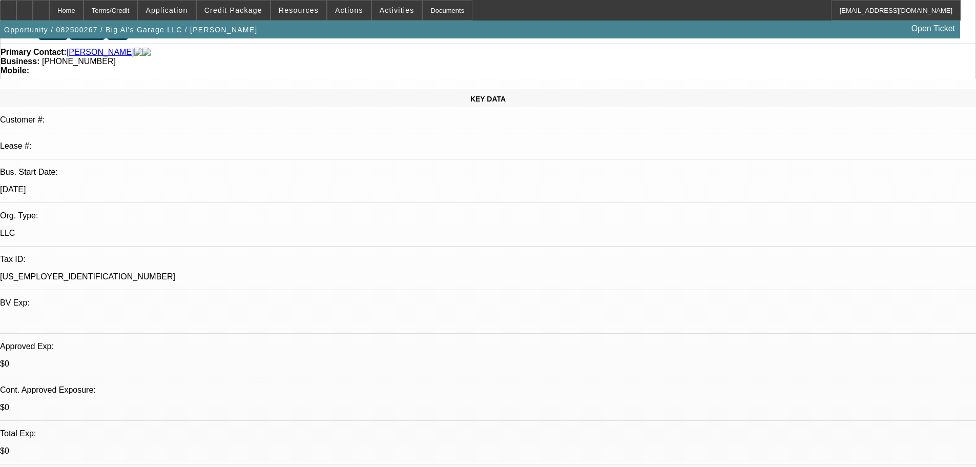
scroll to position [86, 0]
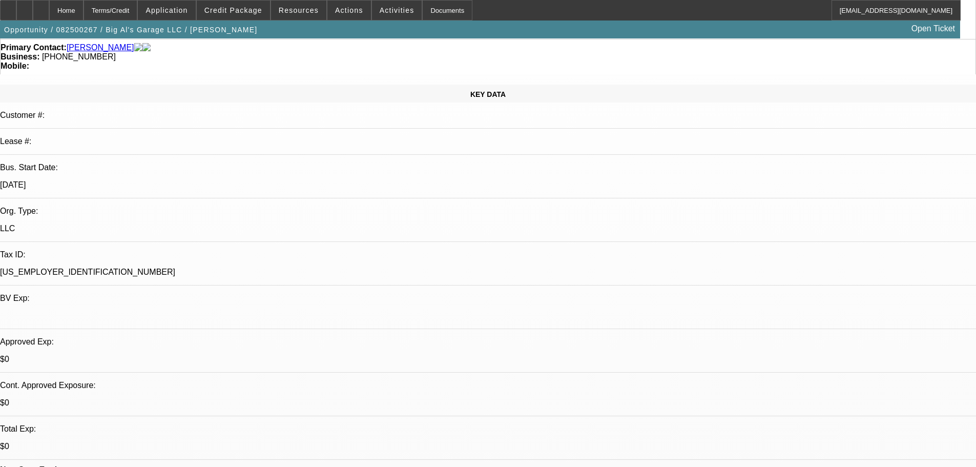
scroll to position [171, 0]
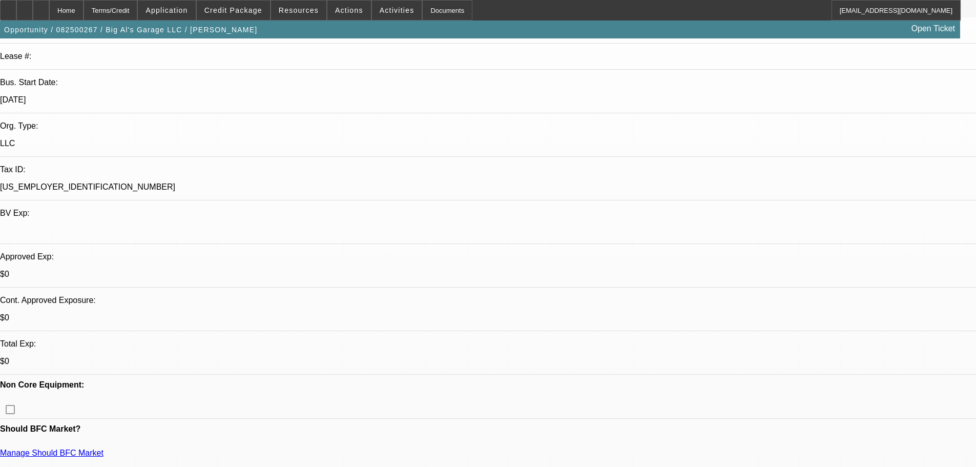
drag, startPoint x: 841, startPoint y: 405, endPoint x: 896, endPoint y: 401, distance: 55.5
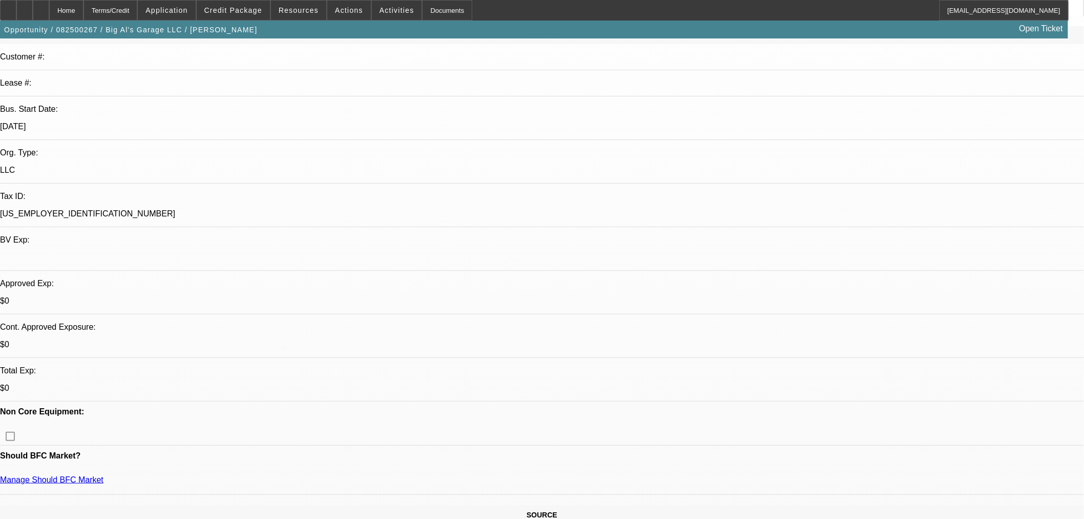
scroll to position [180, 0]
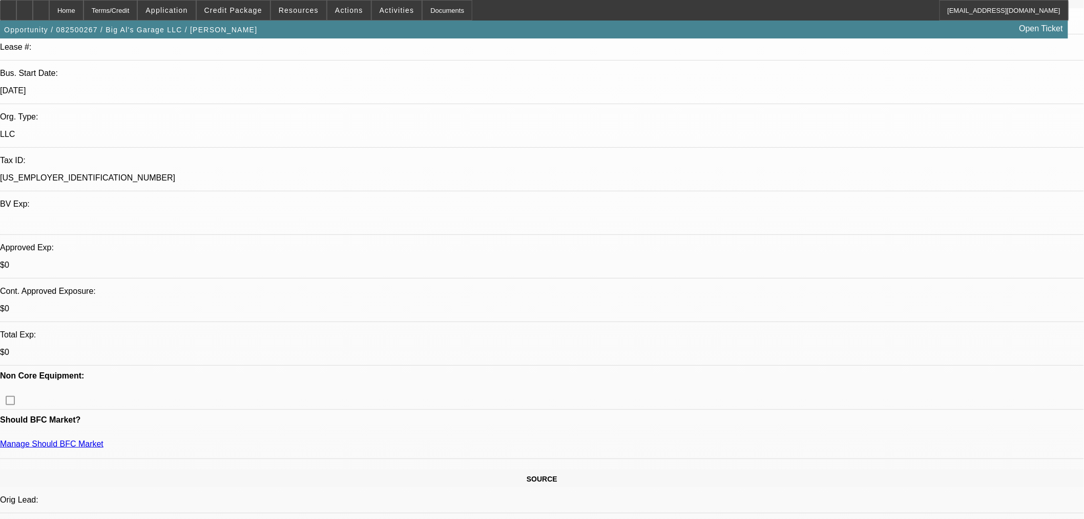
drag, startPoint x: 887, startPoint y: 372, endPoint x: 802, endPoint y: 375, distance: 85.1
copy td "1T0333GMLHF321081"
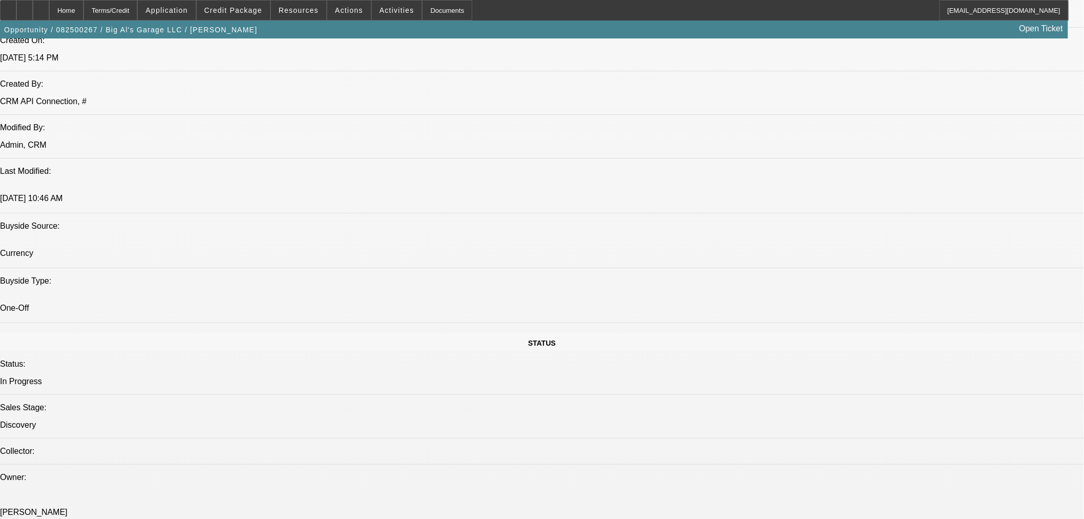
scroll to position [844, 0]
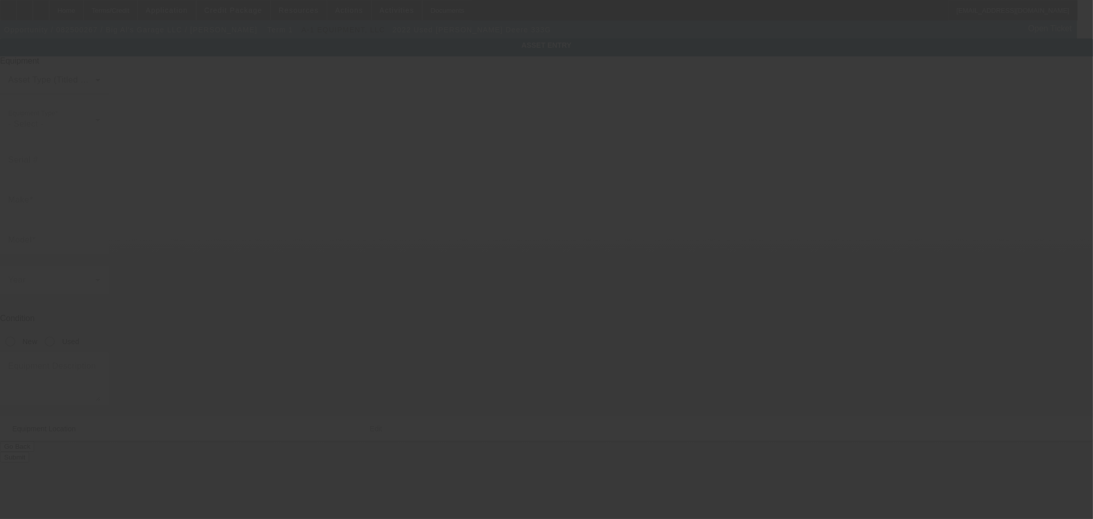
type input "John Deere"
type input "333G"
radio input "true"
type textarea "the machine is currently getting an updated bucket cylinder. The other enhancem…"
type input "8854 Pippin Rd"
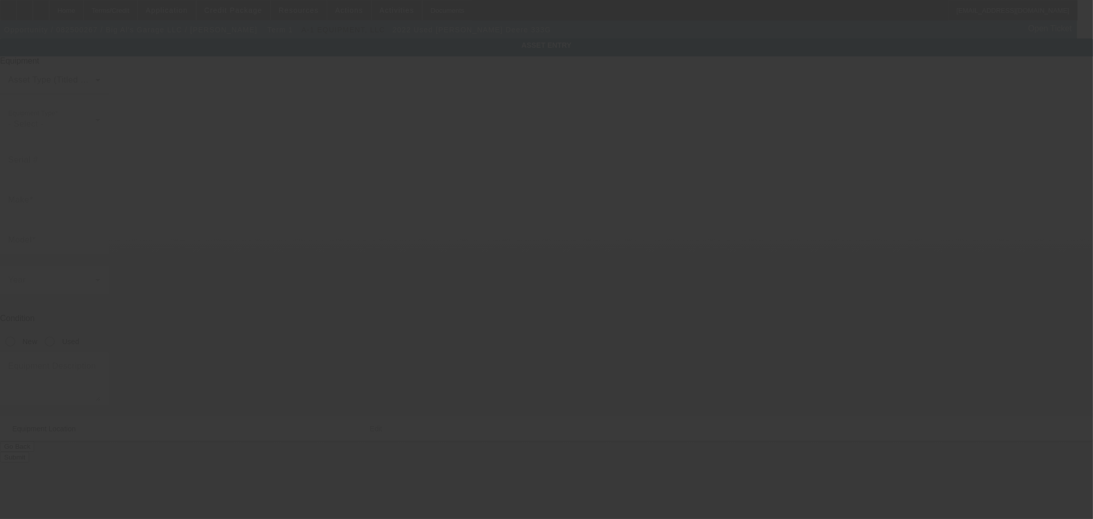
type input "Cincinnati"
type input "45251"
type input "Hamilton"
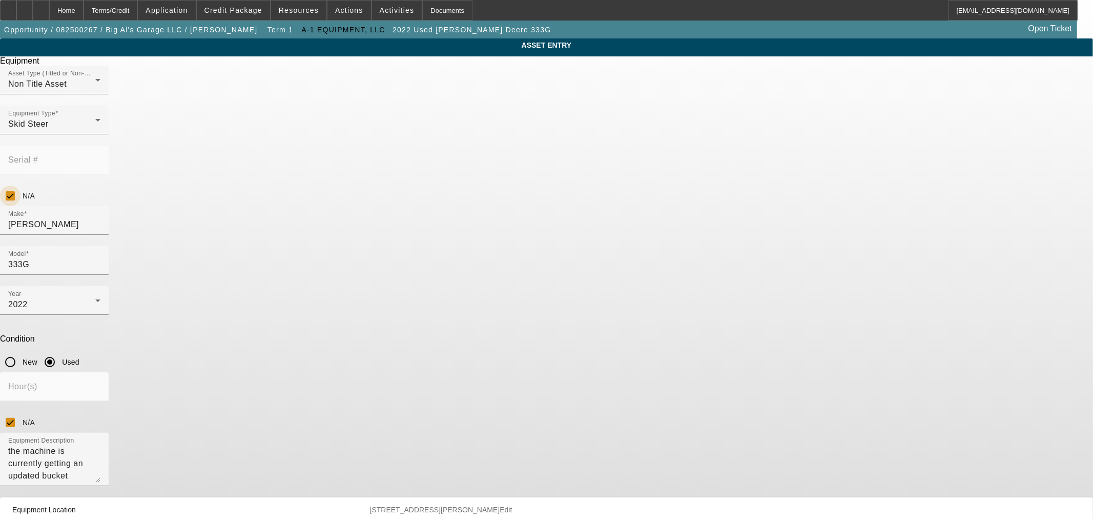
click at [20, 186] on input "N/A" at bounding box center [10, 196] width 20 height 20
checkbox input "false"
click at [100, 158] on input "Serial #" at bounding box center [54, 164] width 92 height 12
paste input "1T0333GMLHF321081"
type input "1T0333GMLHF321081"
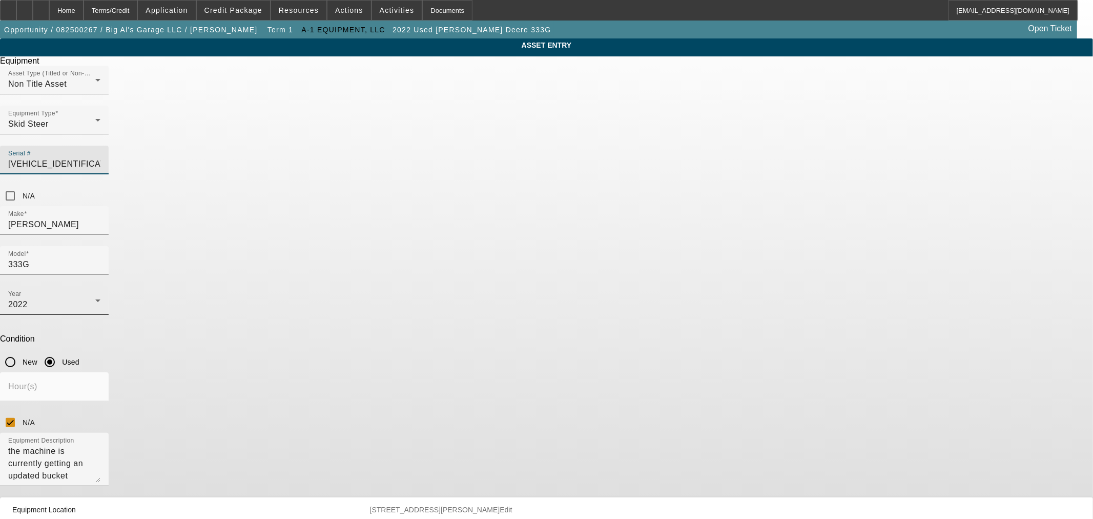
click at [104, 294] on icon at bounding box center [98, 300] width 12 height 12
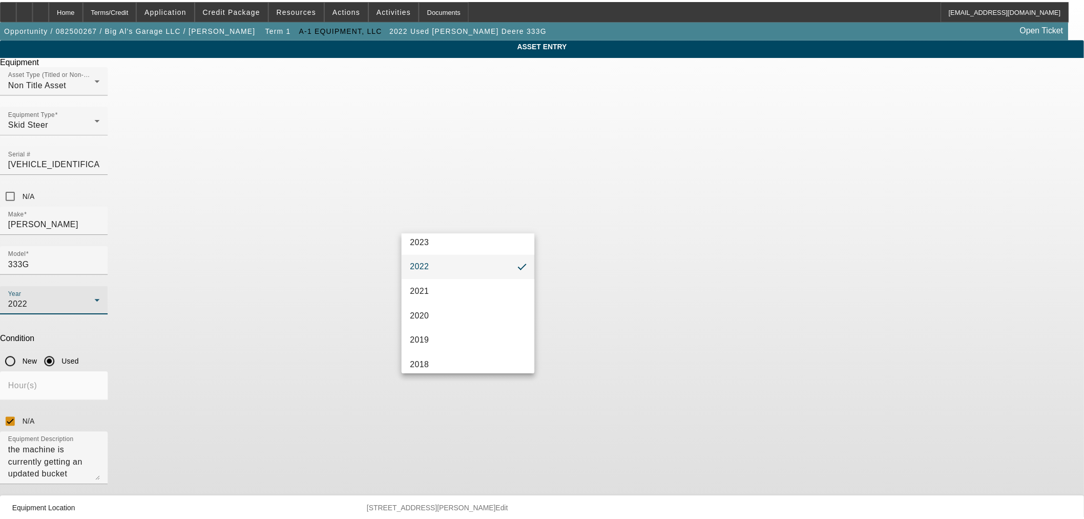
scroll to position [224, 0]
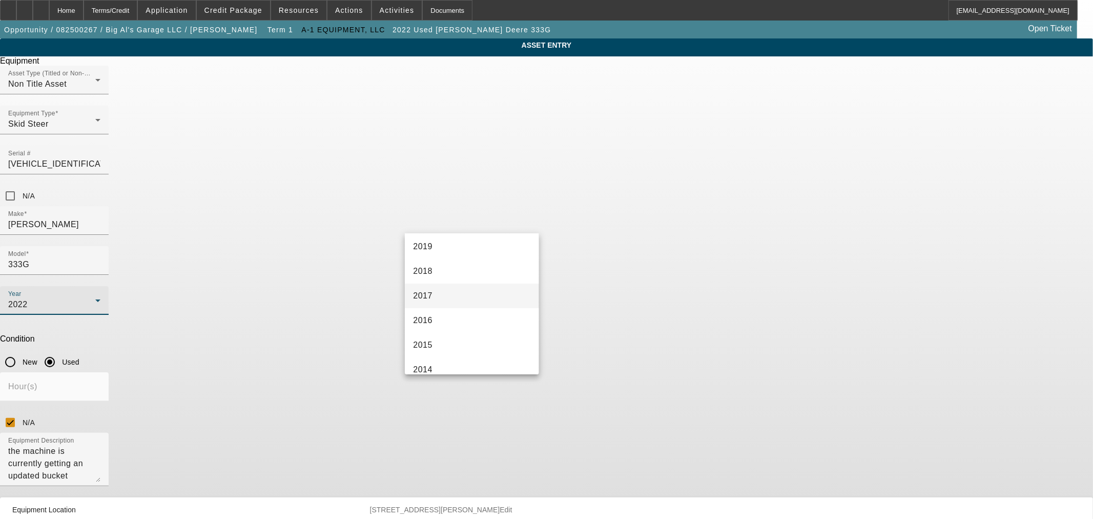
click at [463, 296] on mat-option "2017" at bounding box center [472, 295] width 134 height 25
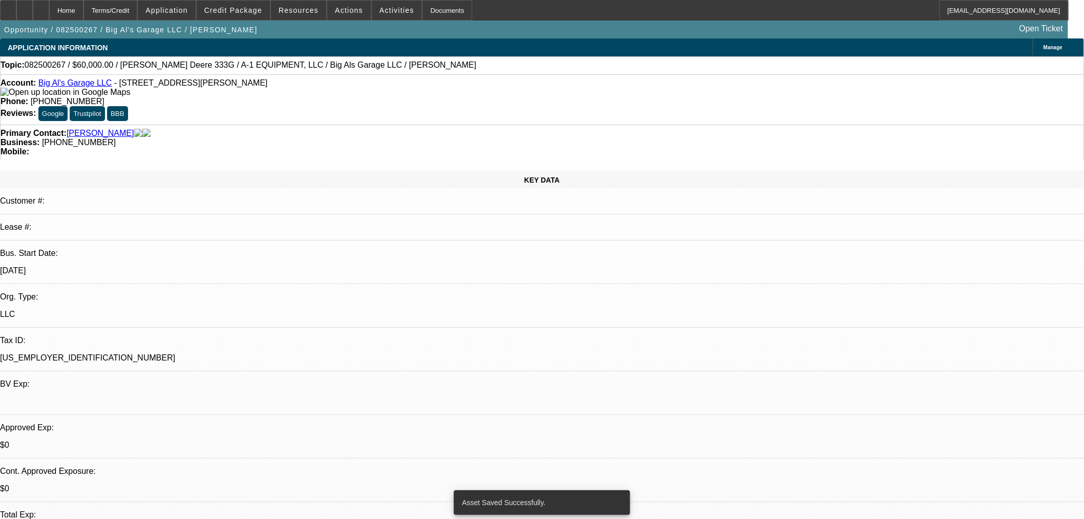
select select "0"
select select "2"
select select "0"
select select "6"
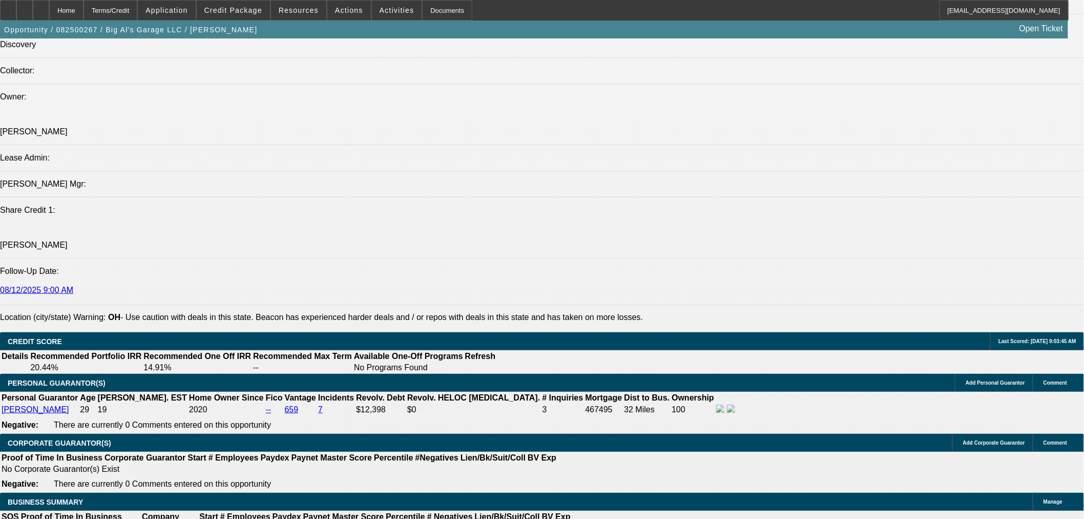
scroll to position [1234, 0]
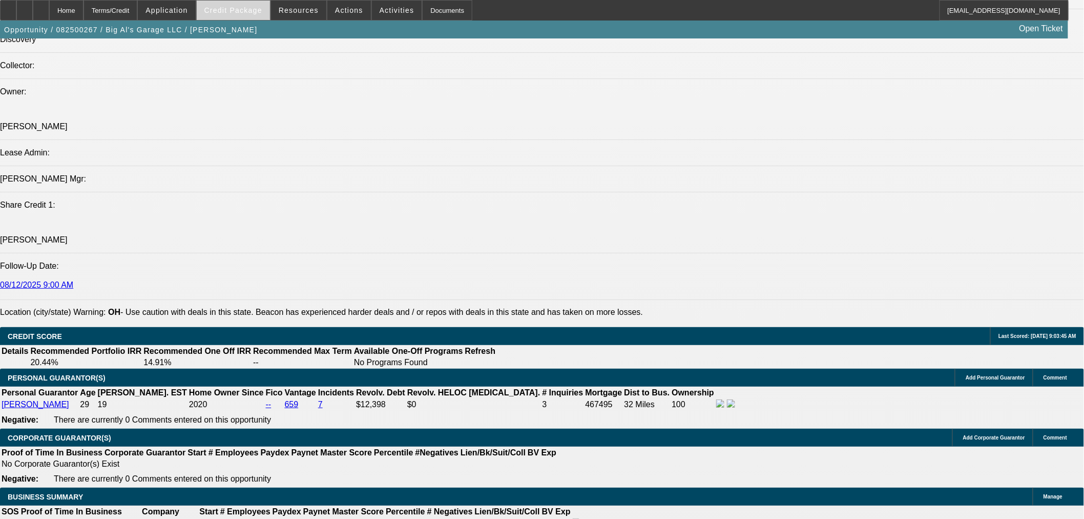
click at [240, 14] on span at bounding box center [233, 10] width 73 height 25
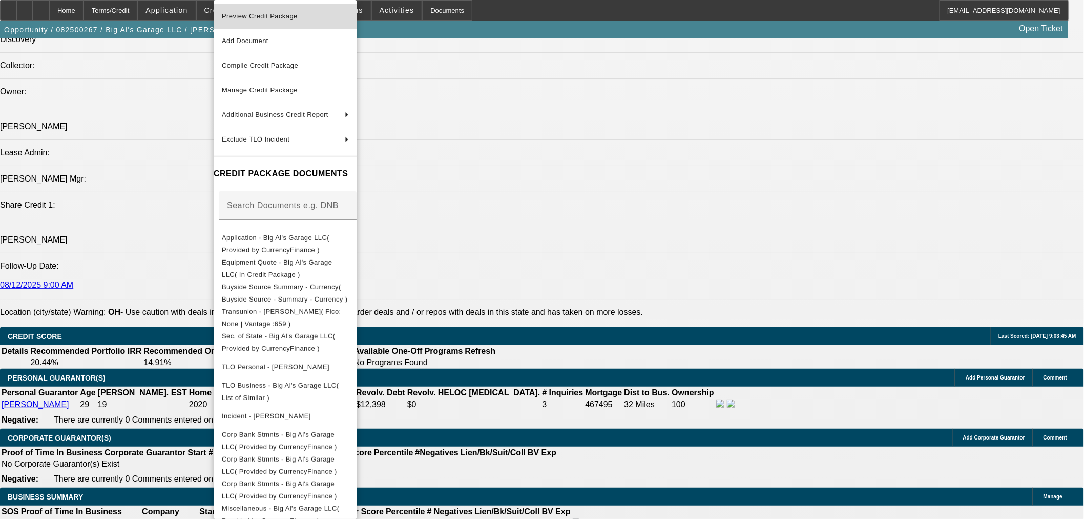
click at [265, 23] on button "Preview Credit Package" at bounding box center [285, 16] width 143 height 25
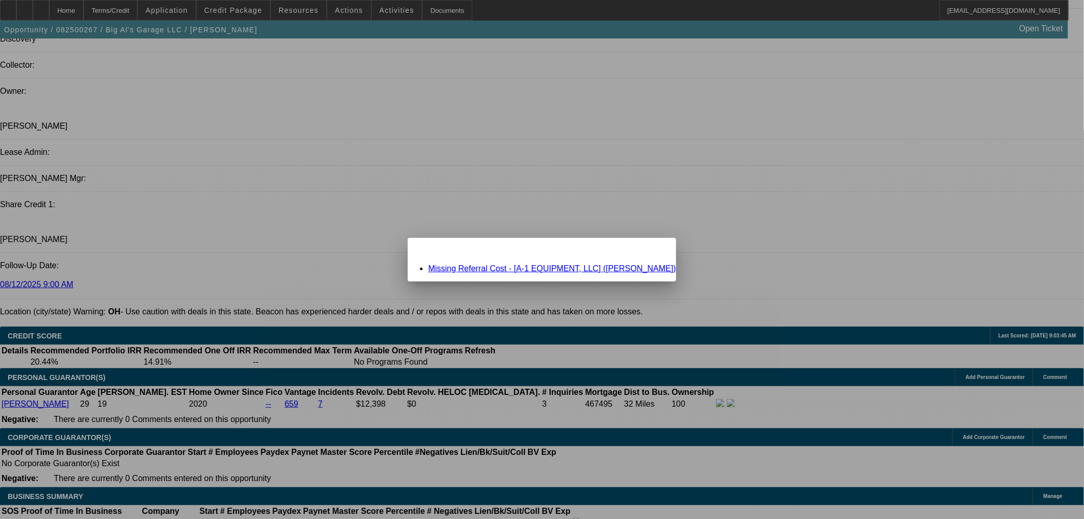
scroll to position [0, 0]
click at [475, 269] on link "Missing Referral Cost - [A-1 EQUIPMENT, LLC] (Knoll, Jeremy)" at bounding box center [552, 268] width 248 height 9
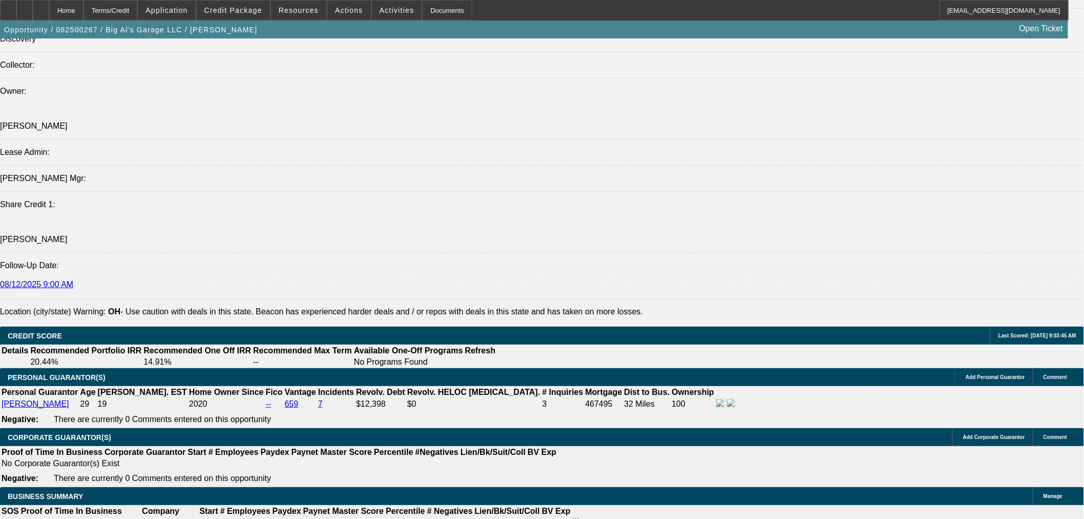
scroll to position [1234, 0]
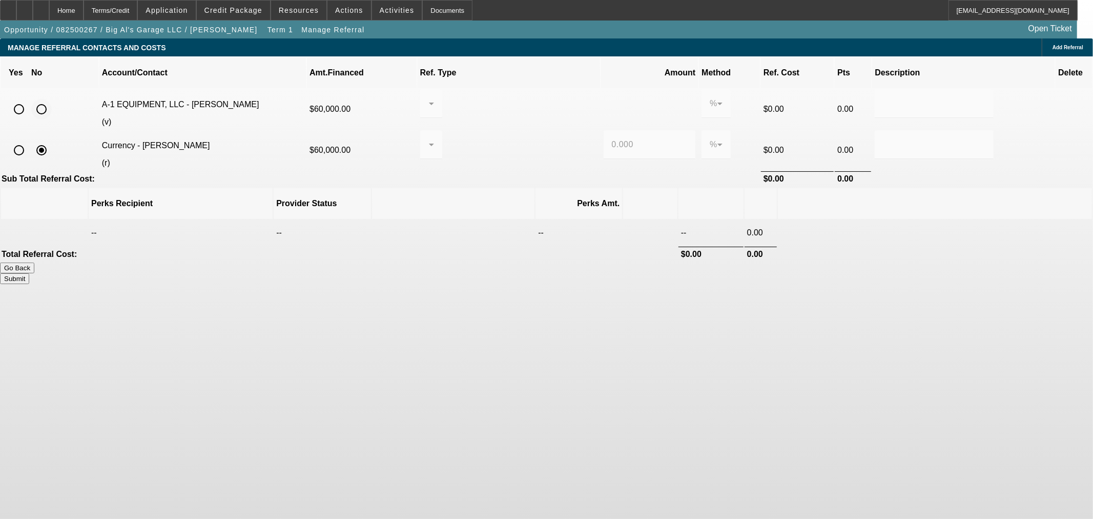
click at [52, 99] on input "radio" at bounding box center [41, 109] width 20 height 20
radio input "true"
click at [29, 273] on button "Submit" at bounding box center [14, 278] width 29 height 11
type input "0.000"
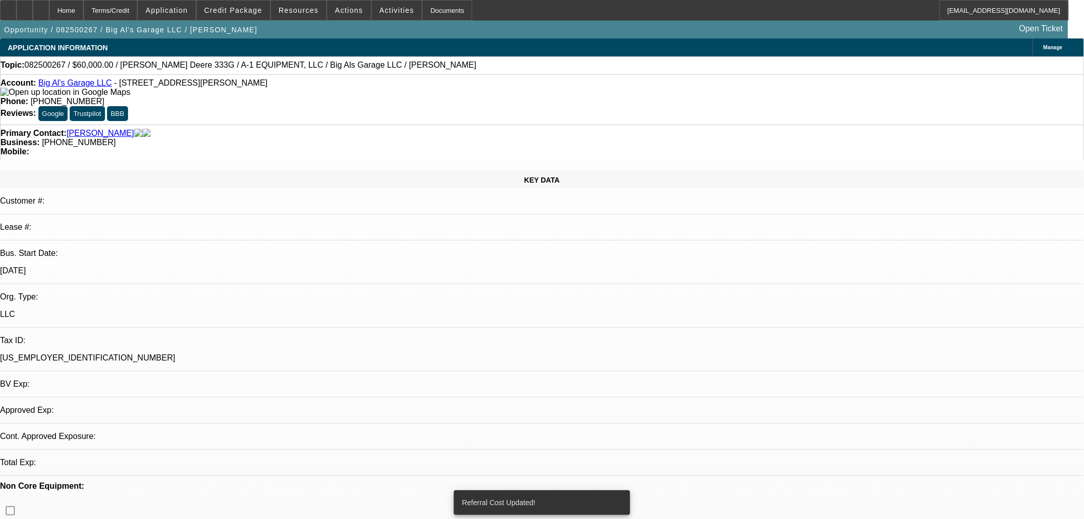
select select "0"
select select "2"
select select "0"
select select "6"
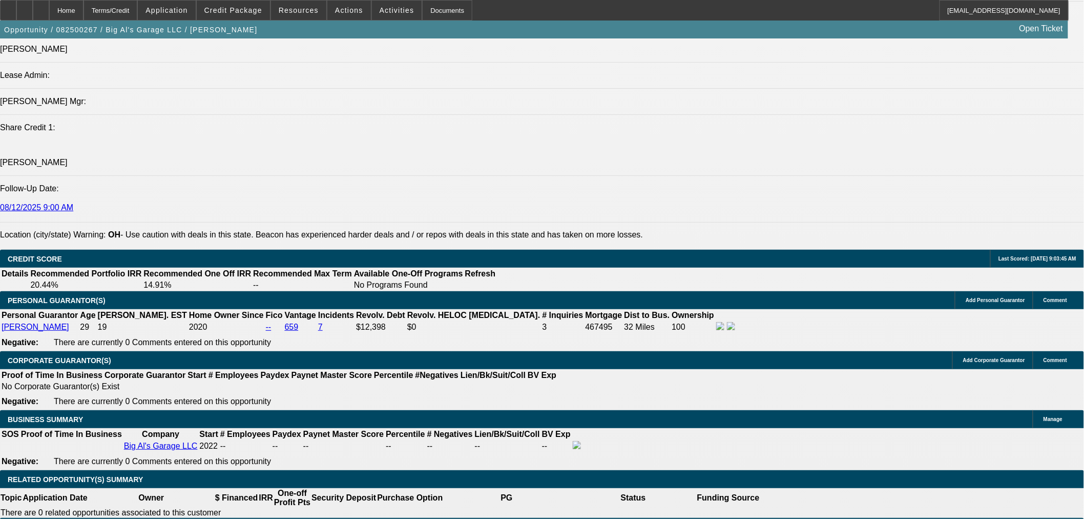
scroll to position [1423, 0]
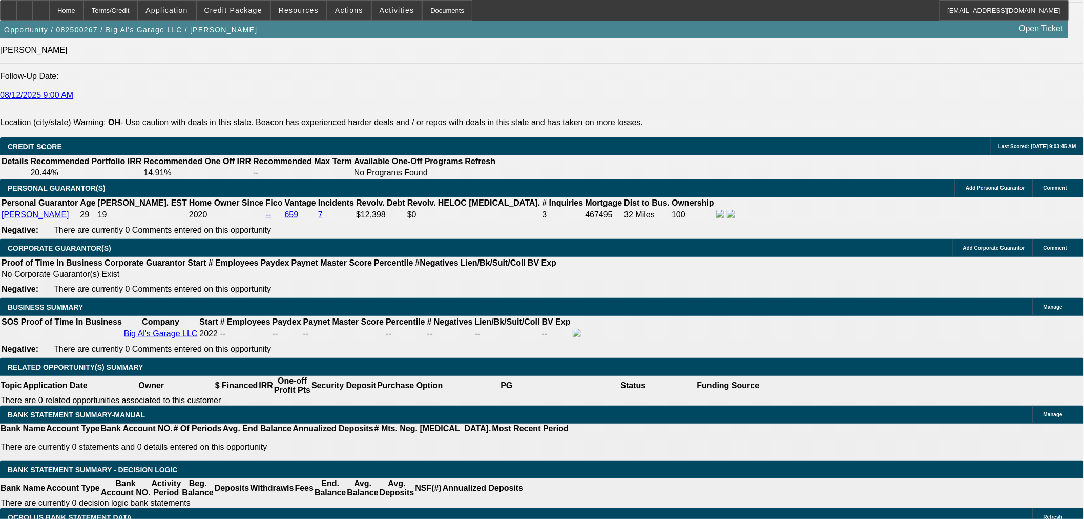
type input "$0.00"
type input "UNKNOWN"
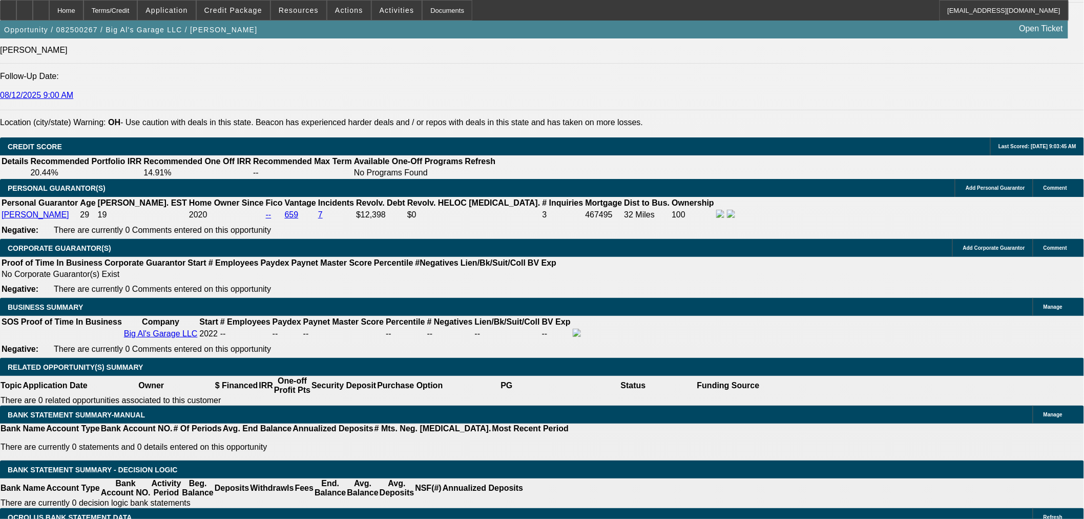
type input "48"
type input "1"
type input "$2,551.38"
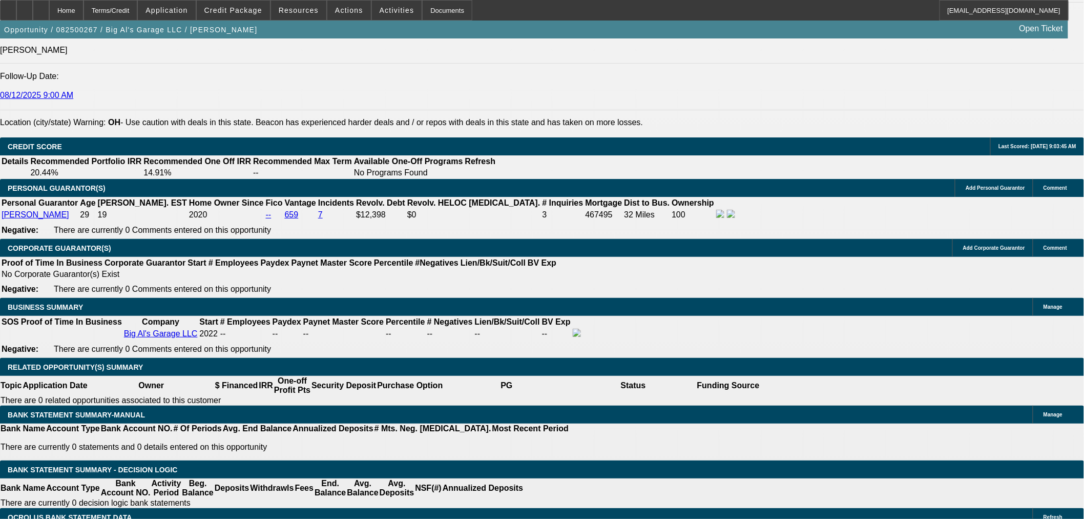
type input "$1,275.69"
type input "19"
type input "$3,588.02"
type input "$1,794.01"
type input "19"
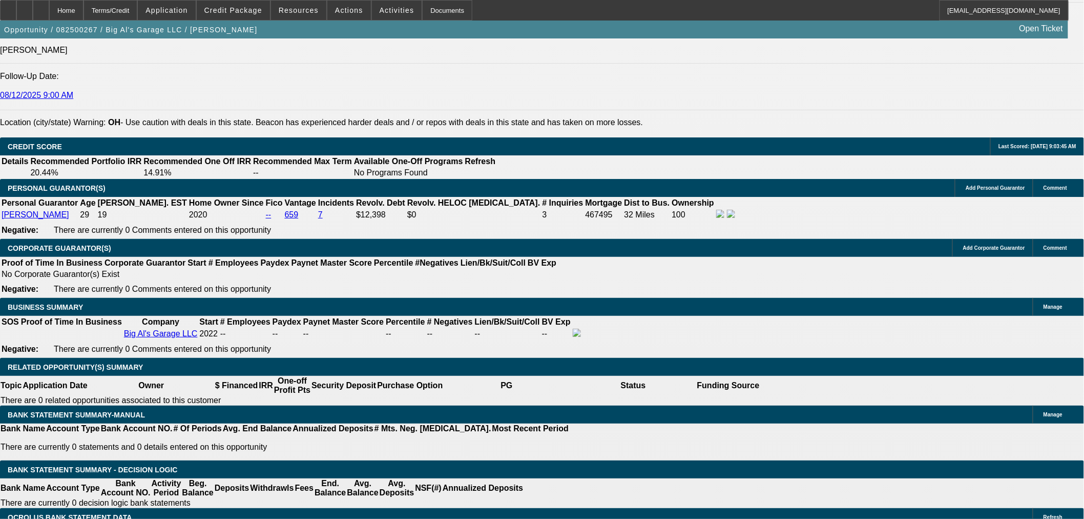
drag, startPoint x: 181, startPoint y: 316, endPoint x: 237, endPoint y: 320, distance: 55.5
type input "18"
type input "$36.00"
type input "1800"
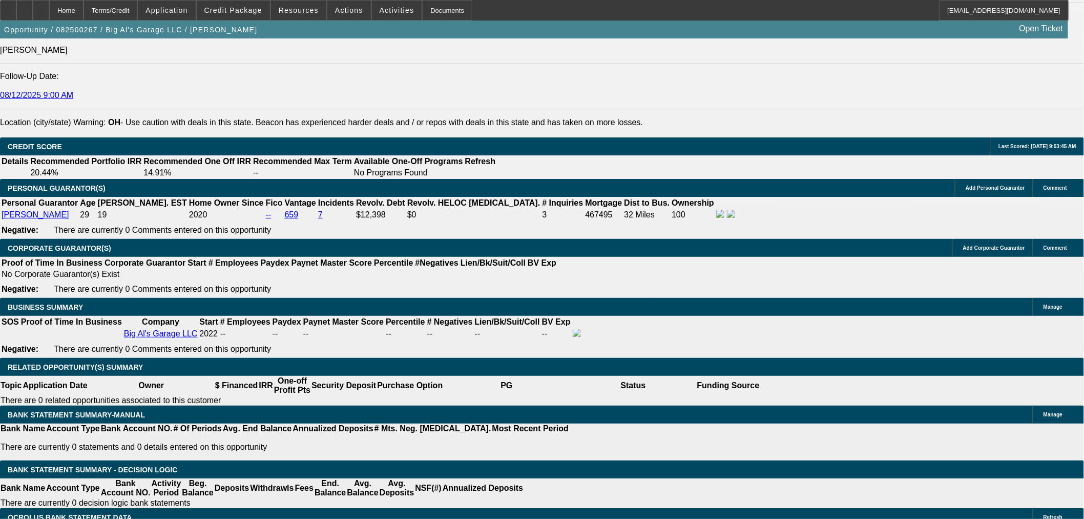
type input "$3,600.00"
type input "19.2"
type input "$1,800.00"
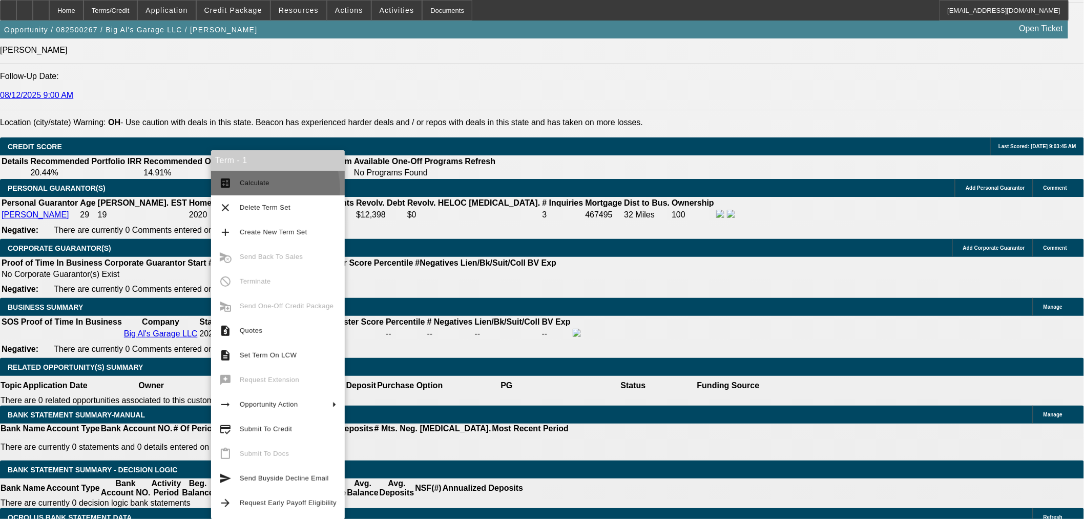
click at [253, 190] on button "calculate Calculate" at bounding box center [278, 183] width 134 height 25
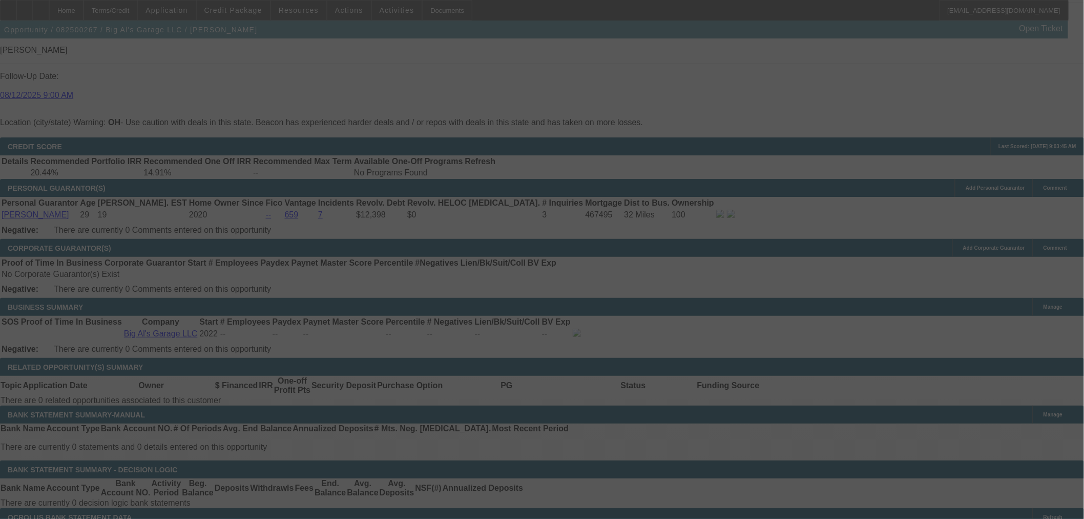
select select "0"
select select "2"
select select "0"
select select "6"
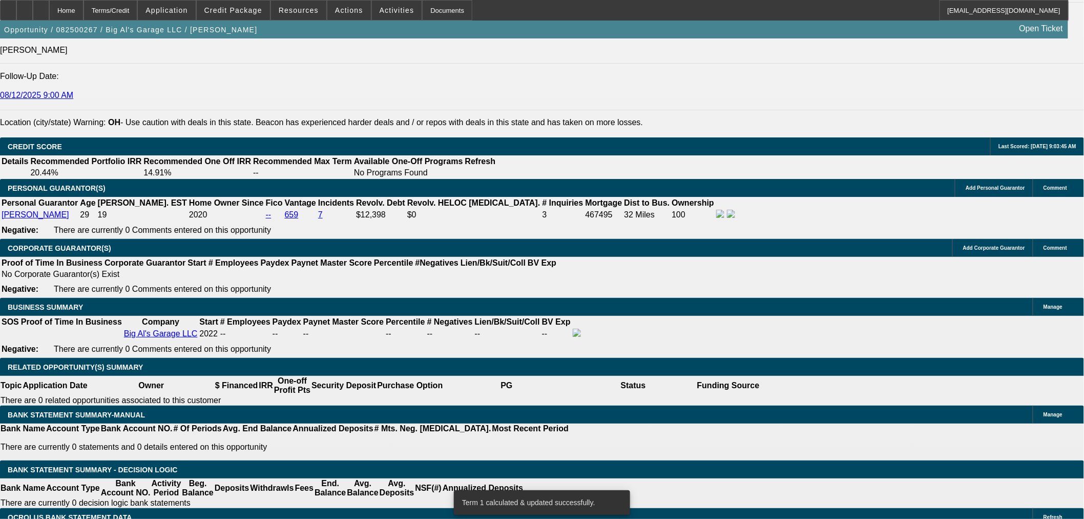
drag, startPoint x: 180, startPoint y: 317, endPoint x: 279, endPoint y: 321, distance: 98.5
type input "1"
type input "$2.00"
type input "UNKNOWN"
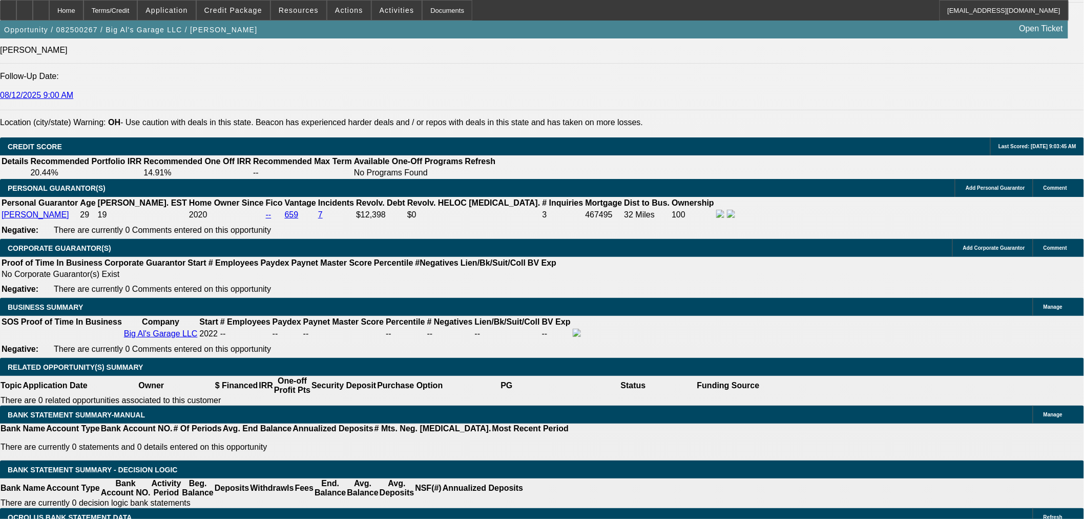
type input "1750"
type input "$3,500.00"
type input "17.6"
type input "$1,750.00"
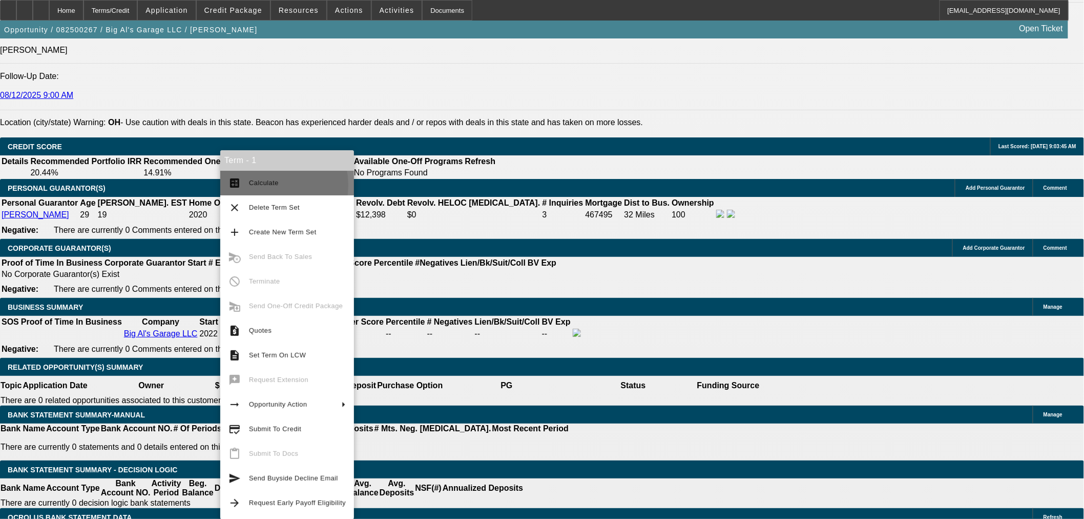
click at [262, 185] on span "Calculate" at bounding box center [264, 183] width 30 height 8
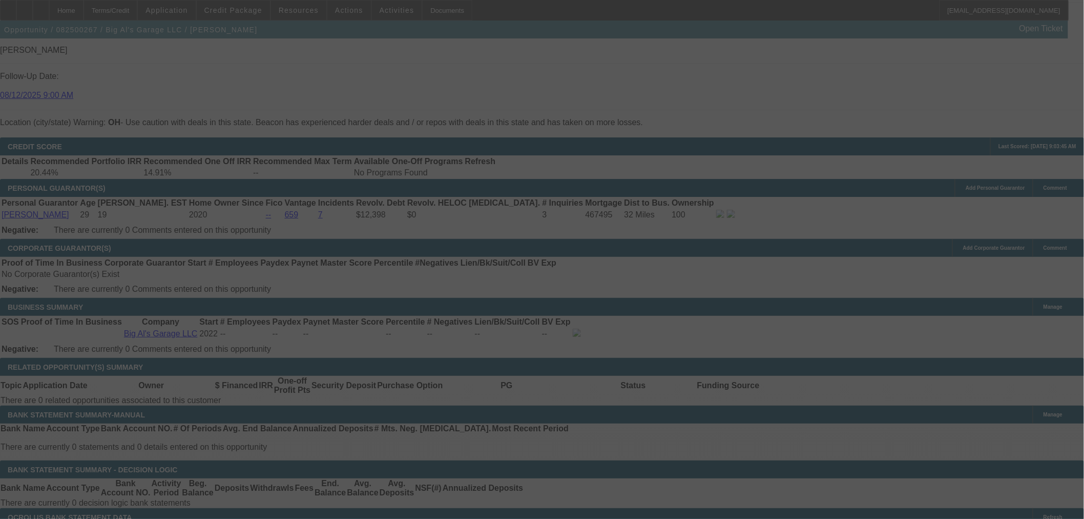
select select "0"
select select "2"
select select "0"
select select "6"
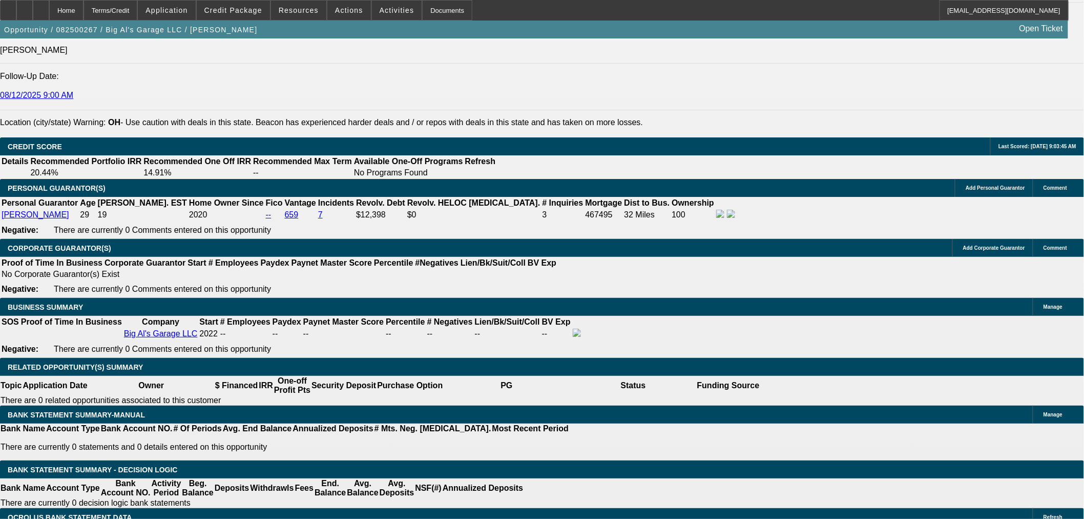
drag, startPoint x: 185, startPoint y: 320, endPoint x: 278, endPoint y: 320, distance: 92.8
type input "17"
type input "$34.00"
type input "UNKNOWN"
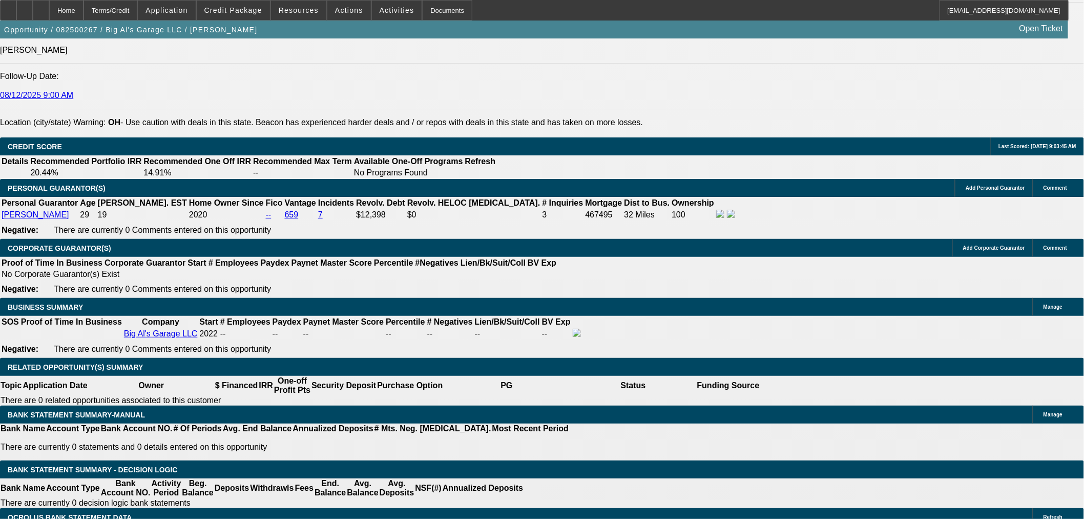
type input "1775"
type input "$3,550.00"
type input "18.4"
type input "$1,775.00"
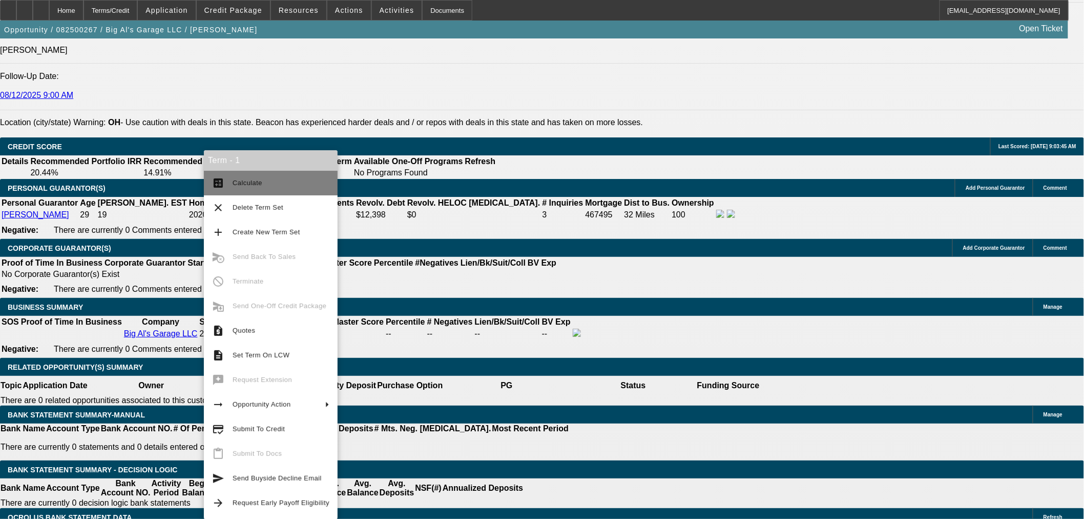
click at [247, 189] on span "Calculate" at bounding box center [281, 183] width 97 height 12
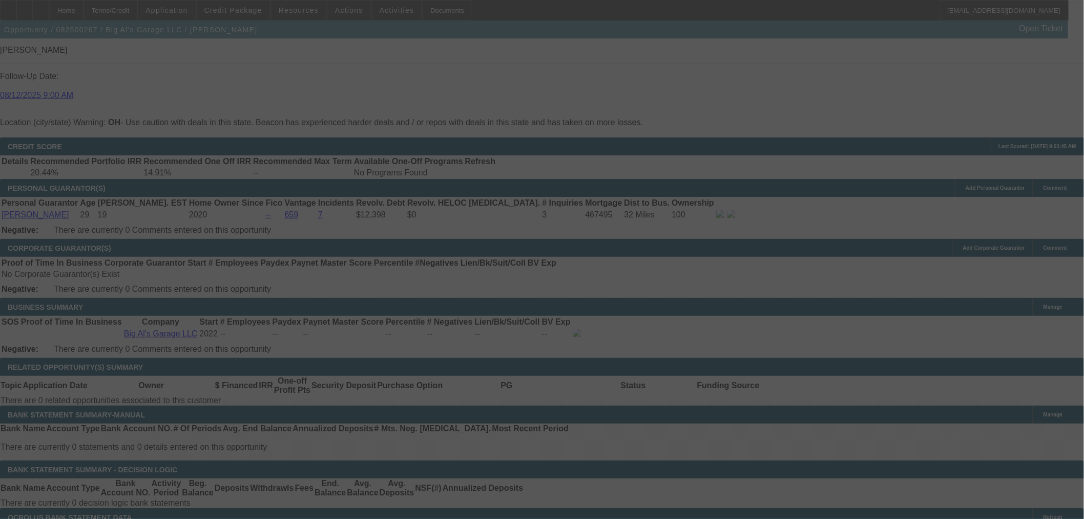
select select "0"
select select "2"
select select "0"
select select "6"
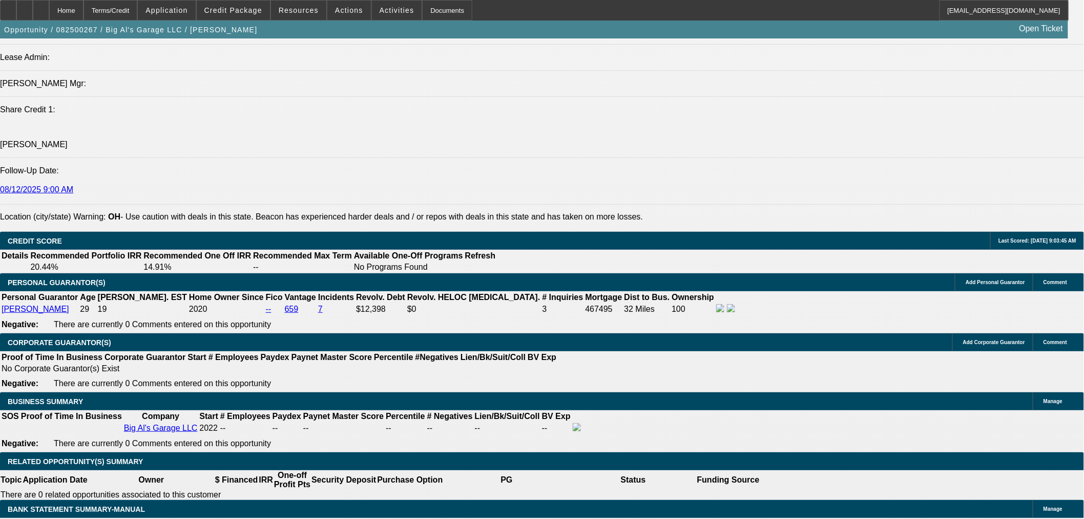
scroll to position [1328, 0]
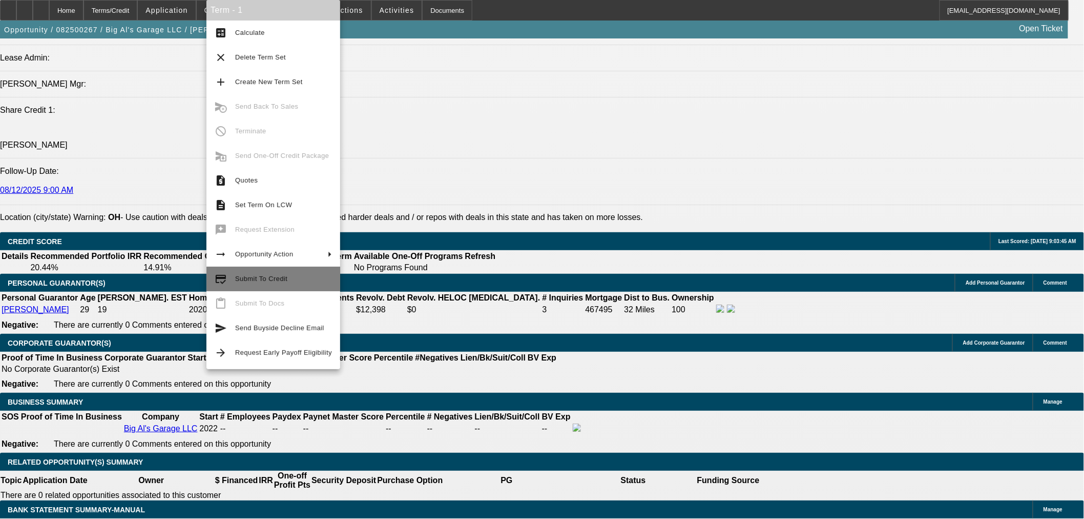
click at [291, 278] on span "Submit To Credit" at bounding box center [283, 279] width 97 height 12
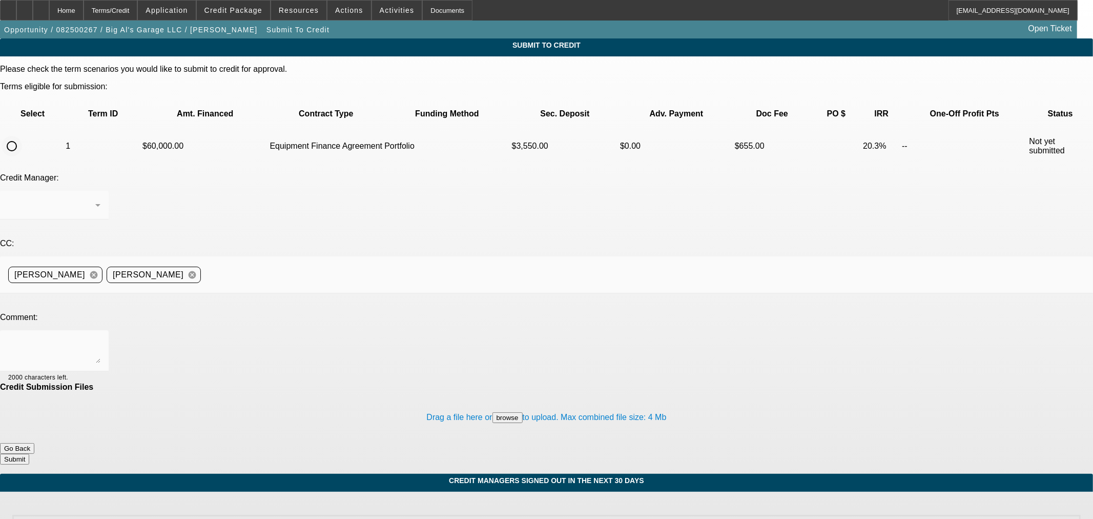
click at [22, 136] on input "radio" at bounding box center [12, 146] width 20 height 20
radio input "true"
click at [95, 199] on div "Arida, George" at bounding box center [51, 205] width 87 height 12
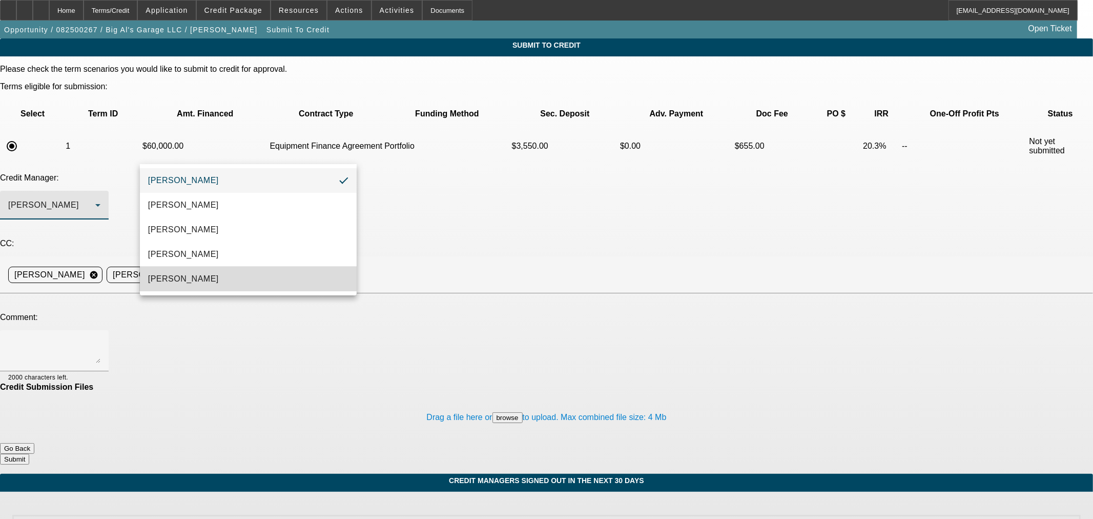
click at [238, 270] on mat-option "[PERSON_NAME]" at bounding box center [248, 278] width 217 height 25
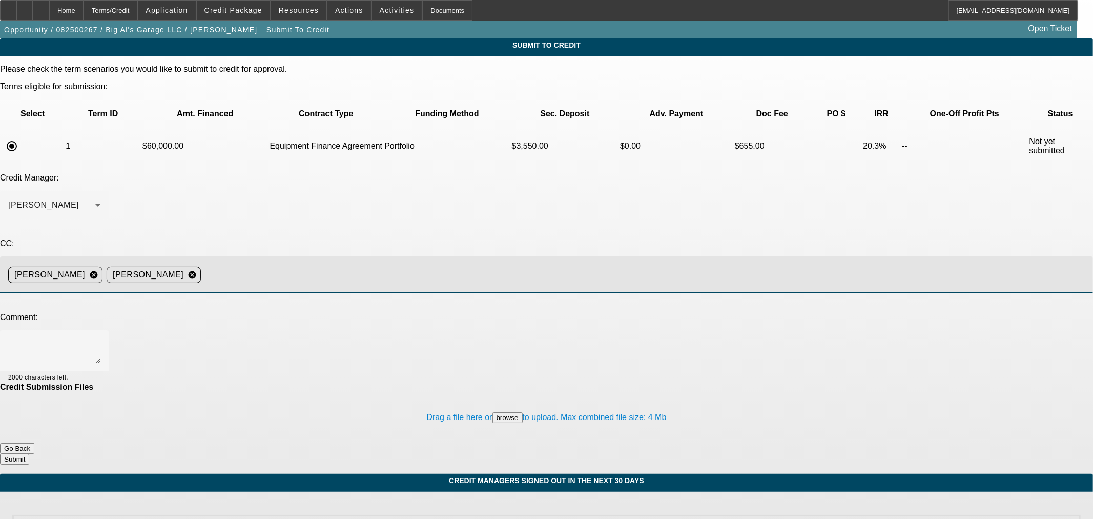
click at [360, 264] on input at bounding box center [643, 274] width 876 height 20
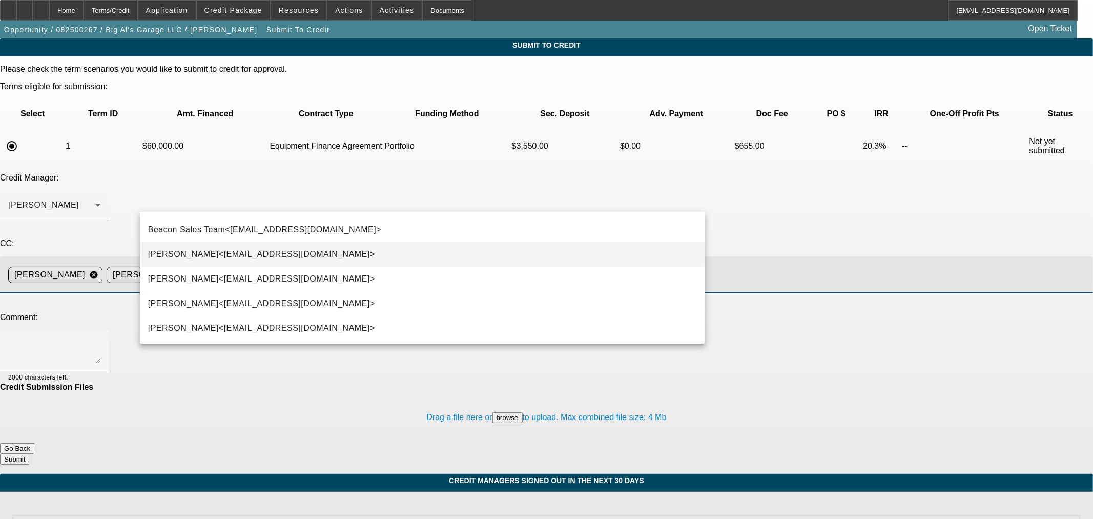
scroll to position [73, 0]
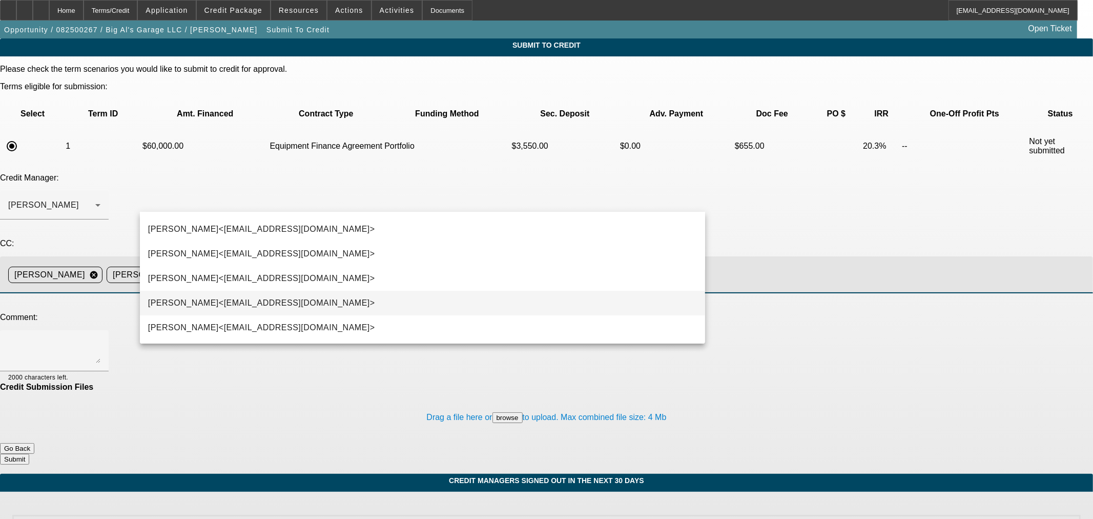
type input "ste"
click at [343, 300] on span "Stephanie Richards<srichards@beaconfunding.com>" at bounding box center [261, 303] width 227 height 12
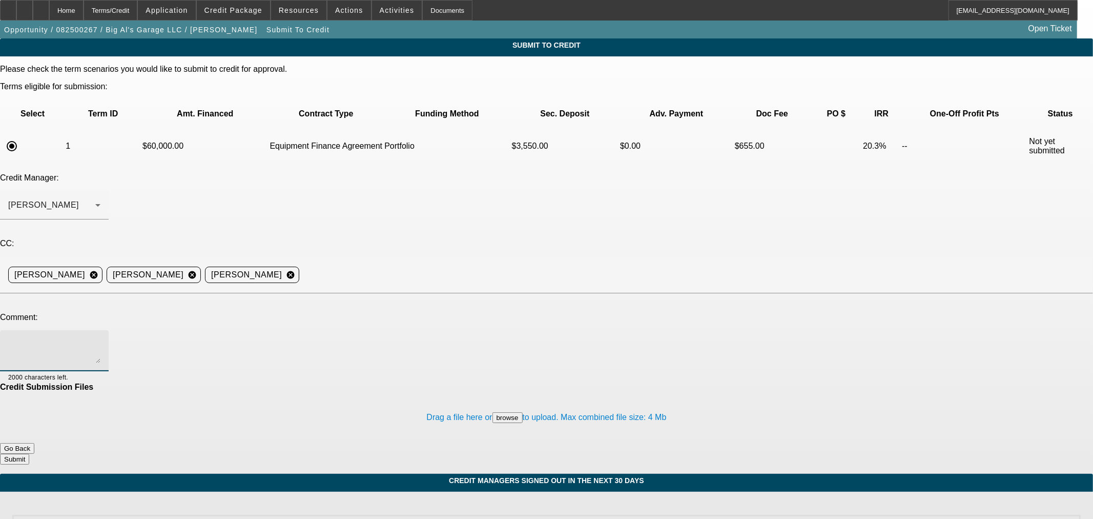
click at [100, 338] on textarea at bounding box center [54, 350] width 92 height 25
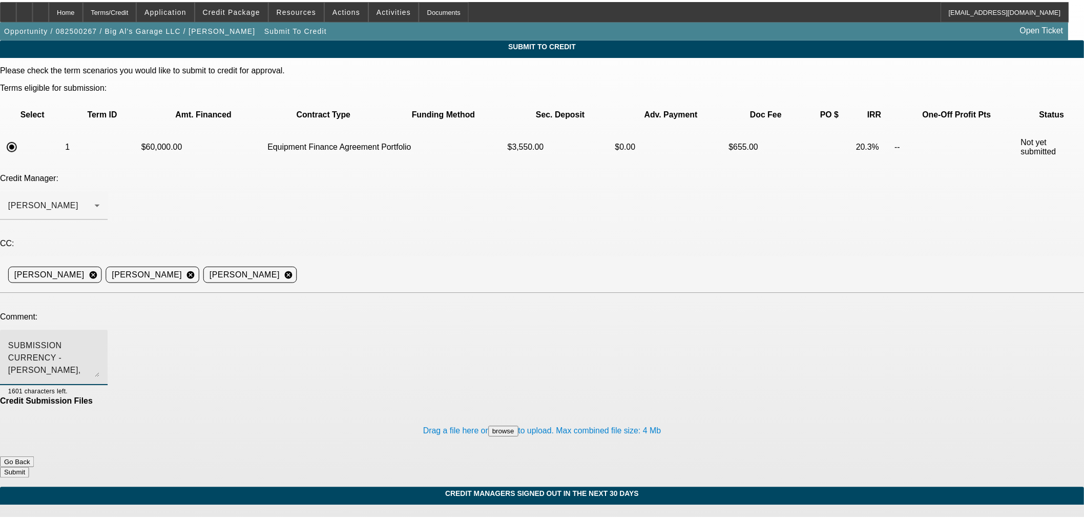
scroll to position [0, 0]
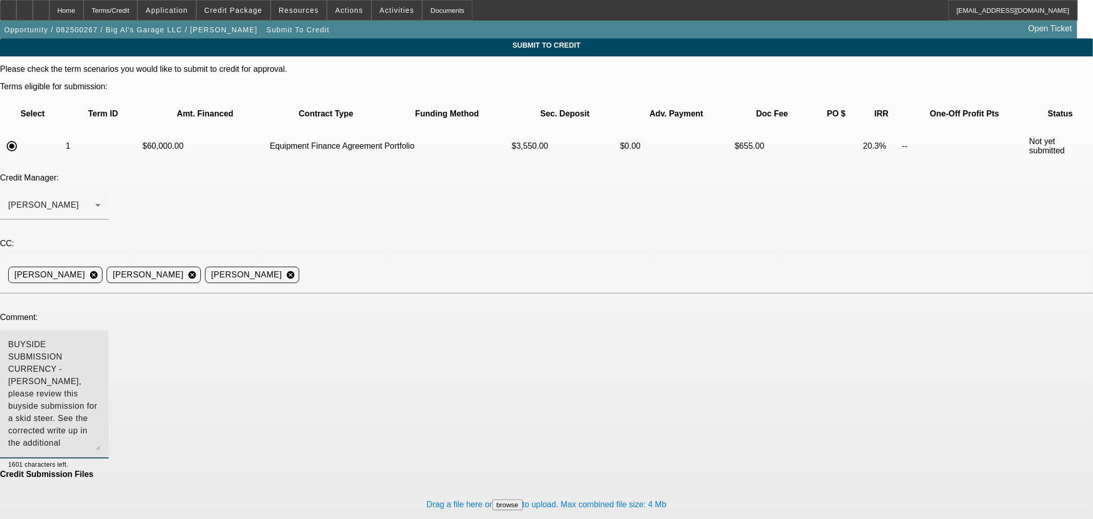
drag, startPoint x: 695, startPoint y: 253, endPoint x: 680, endPoint y: 341, distance: 88.9
click at [100, 341] on textarea "BUYSIDE SUBMISSION CURRENCY - Sam, please review this buyside submission for a …" at bounding box center [54, 394] width 92 height 112
click at [100, 338] on textarea "BUYSIDE SUBMISSION CURRENCY - Sam, please review this buyside submission for a …" at bounding box center [54, 394] width 92 height 112
type textarea "BUYSIDE SUBMISSION CURRENCY - Sam, please review this buyside submission for a …"
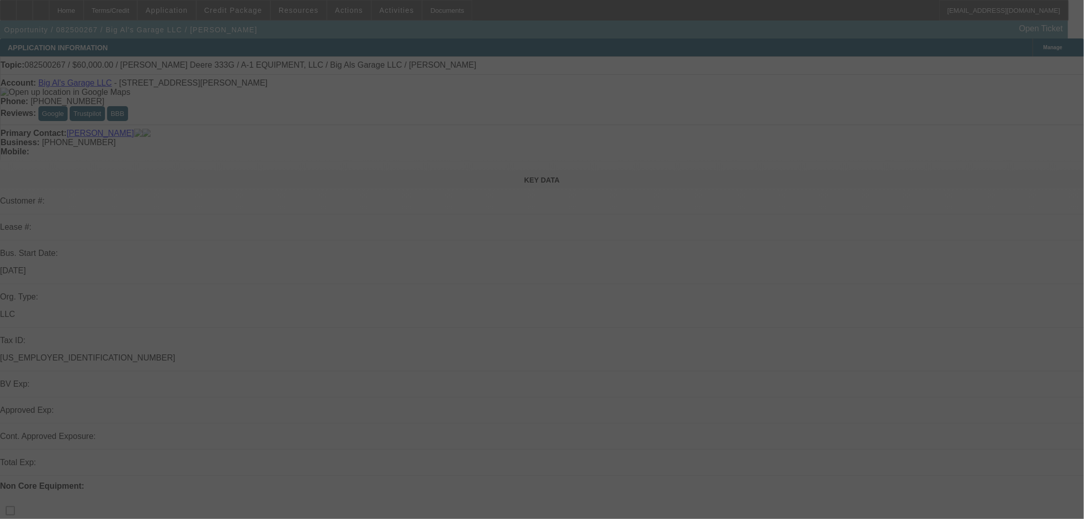
select select "0"
select select "2"
select select "0"
select select "6"
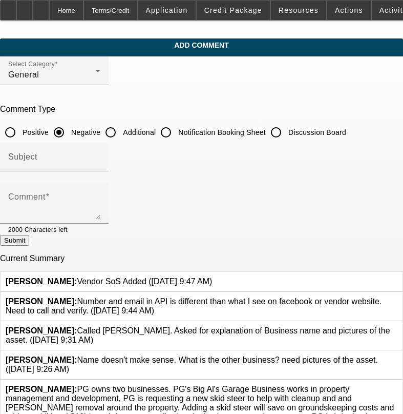
click at [398, 384] on icon at bounding box center [398, 384] width 0 height 0
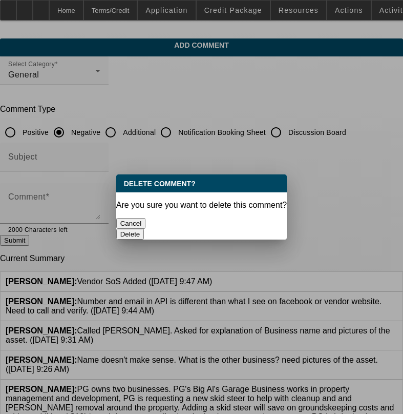
click at [145, 229] on button "Delete" at bounding box center [130, 234] width 28 height 11
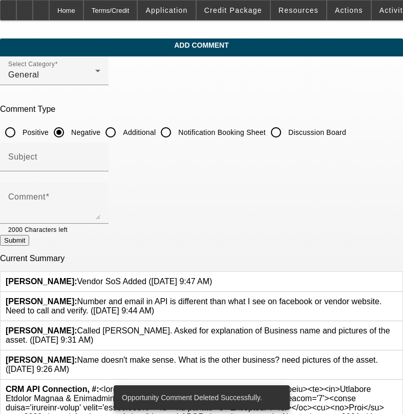
click at [286, 131] on input "Discussion Board" at bounding box center [276, 132] width 20 height 20
radio input "true"
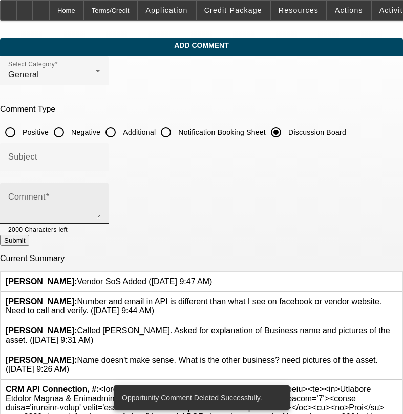
click at [100, 200] on textarea "Comment" at bounding box center [54, 207] width 92 height 25
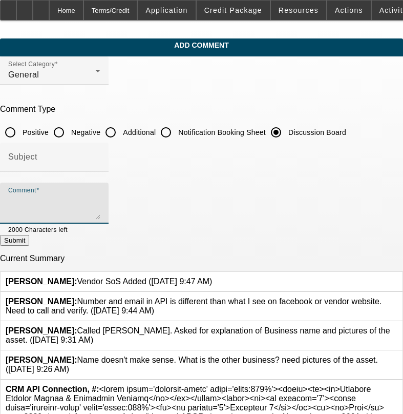
paste textarea "I just spoke with Ryan the PG on this application. Big Al’s Garage is a car and…"
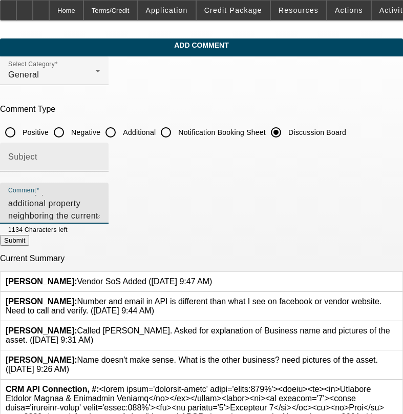
type textarea "I just spoke with Ryan the PG on this application. Big Al’s Garage is a car and…"
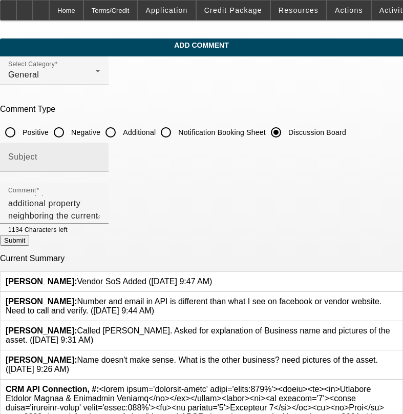
click at [100, 167] on div "Subject" at bounding box center [54, 156] width 92 height 29
type input "Corrected write up from the Rep:"
click at [29, 242] on button "Submit" at bounding box center [14, 240] width 29 height 11
radio input "true"
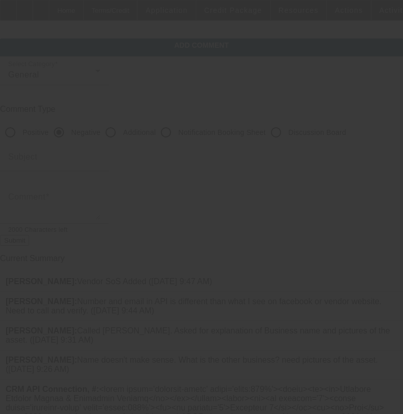
scroll to position [0, 0]
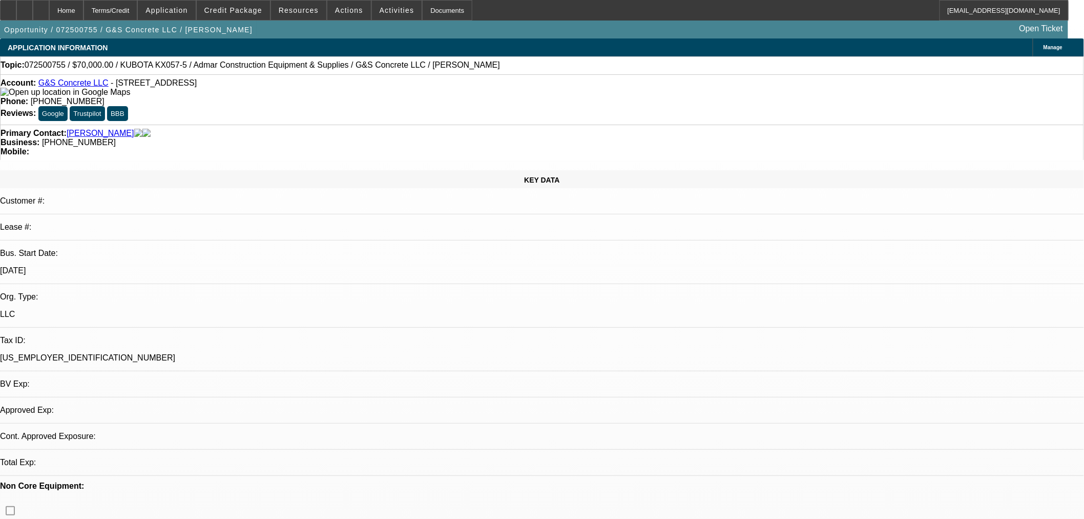
select select "0"
select select "2"
select select "0"
select select "6"
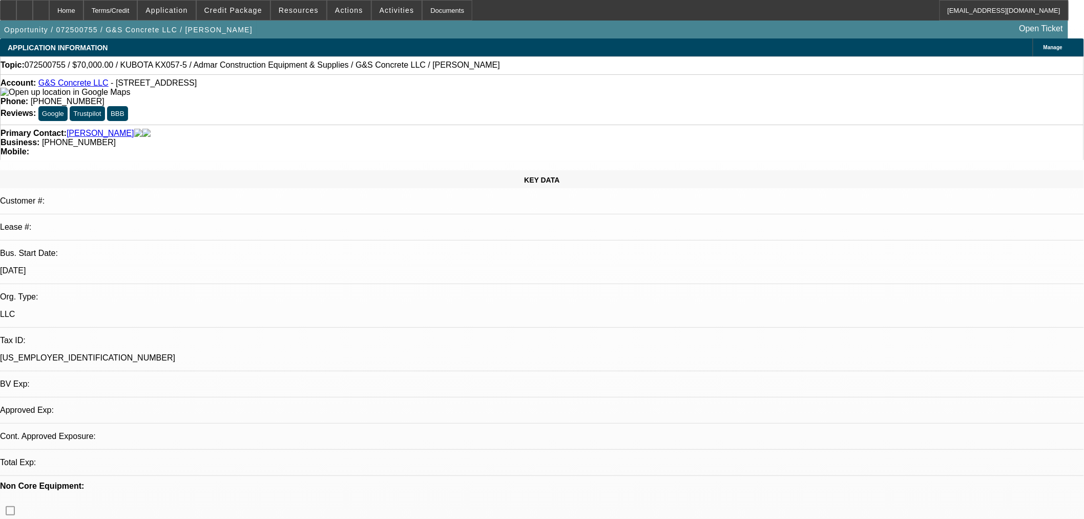
select select "0"
select select "2"
select select "0"
select select "6"
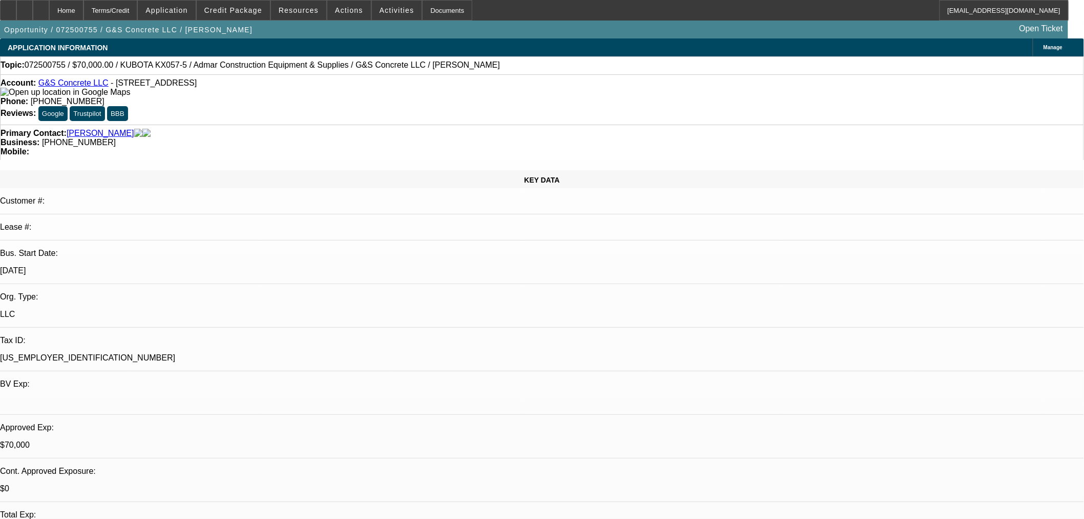
scroll to position [194, 0]
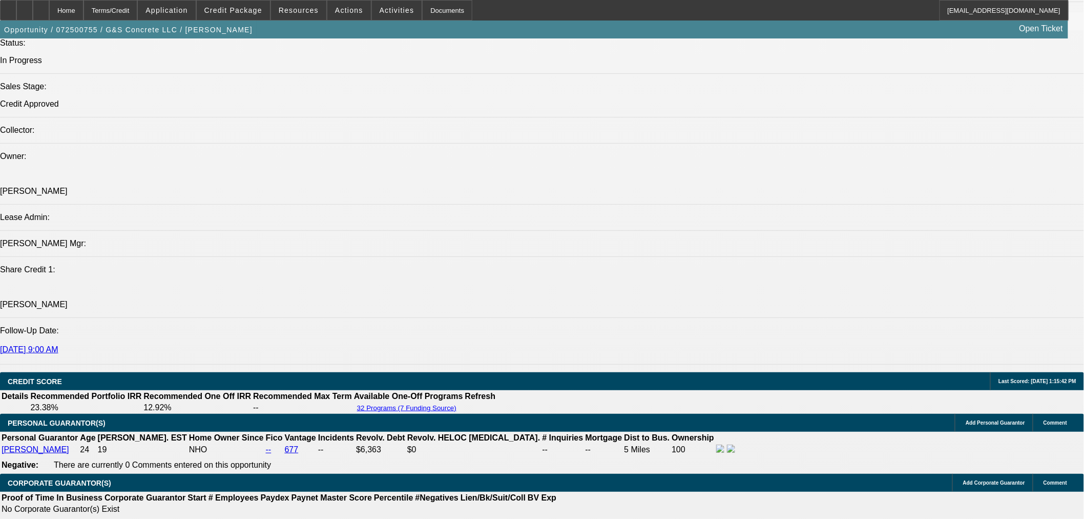
scroll to position [1328, 0]
